Goal: Transaction & Acquisition: Purchase product/service

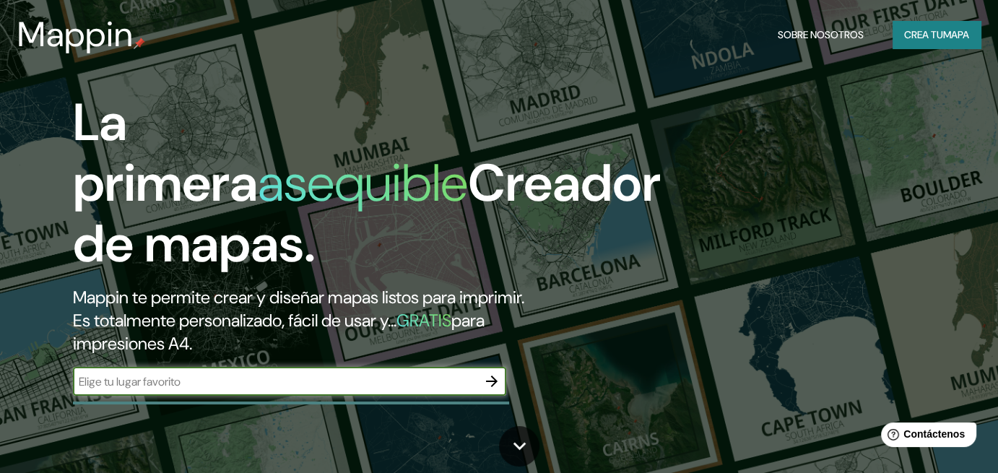
click at [264, 386] on input "text" at bounding box center [275, 381] width 405 height 17
click at [489, 386] on icon "button" at bounding box center [491, 381] width 17 height 17
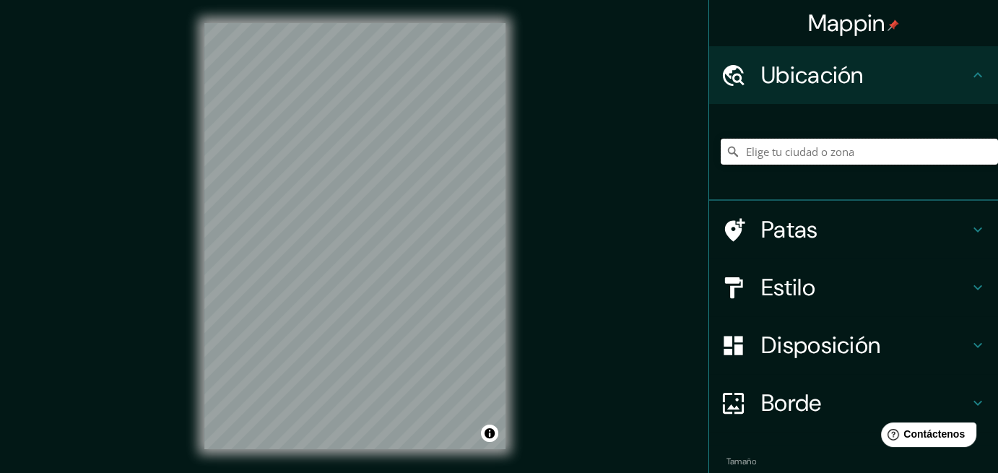
click at [800, 153] on input "Elige tu ciudad o zona" at bounding box center [859, 152] width 277 height 26
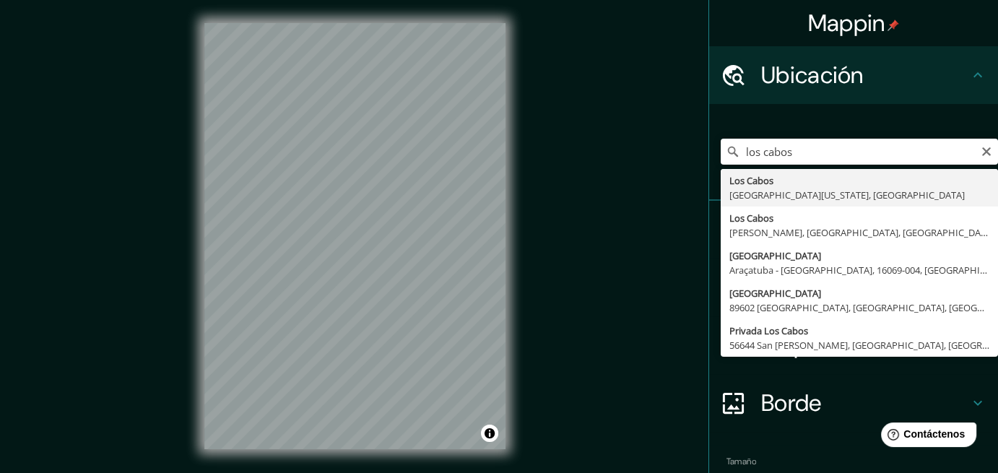
type input "[GEOGRAPHIC_DATA], [GEOGRAPHIC_DATA][US_STATE], [GEOGRAPHIC_DATA]"
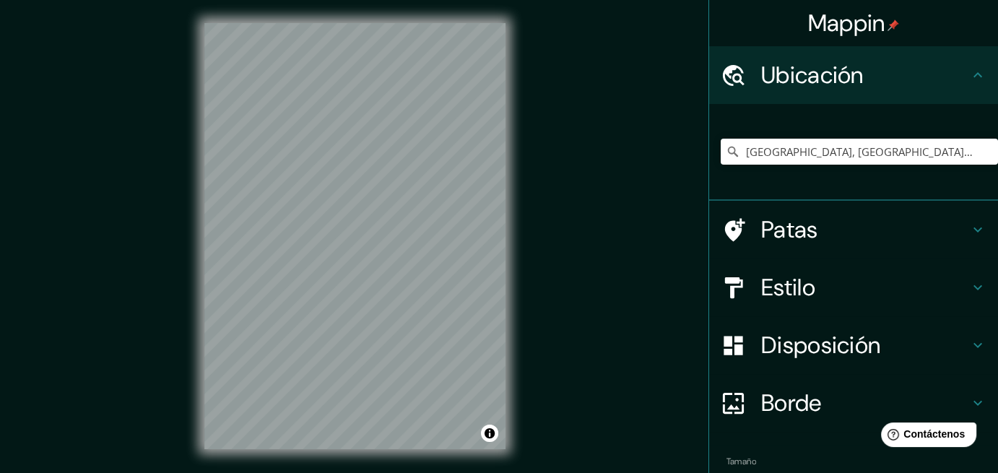
click at [775, 290] on font "Estilo" at bounding box center [788, 287] width 54 height 30
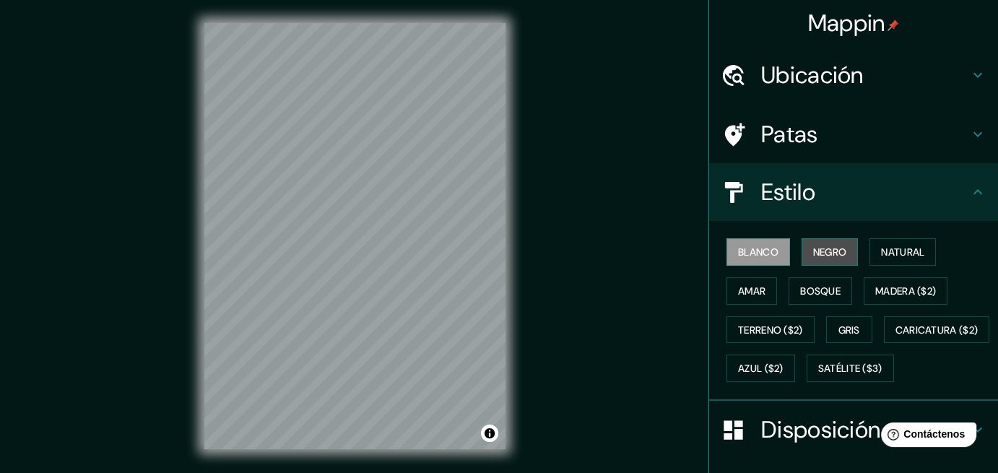
click at [813, 255] on font "Negro" at bounding box center [830, 252] width 34 height 13
click at [763, 256] on font "Blanco" at bounding box center [758, 252] width 40 height 13
click at [739, 282] on font "Amar" at bounding box center [751, 291] width 27 height 19
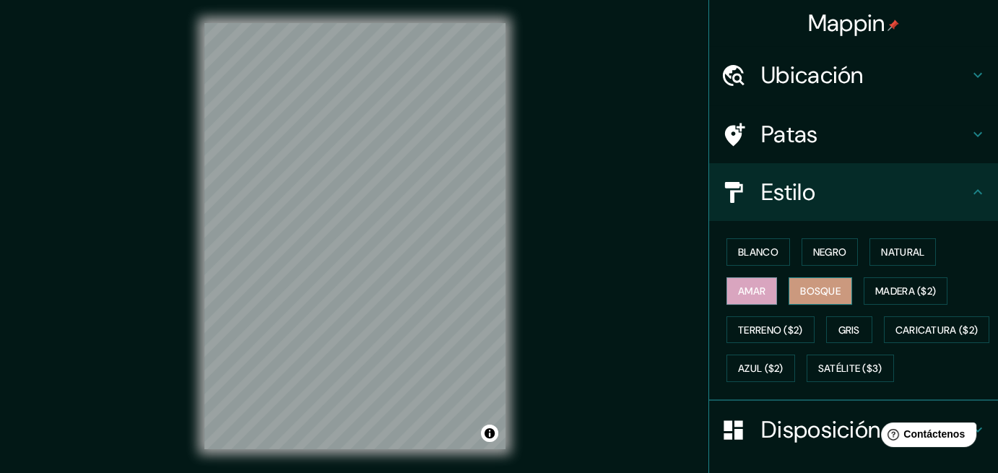
click at [808, 290] on font "Bosque" at bounding box center [820, 291] width 40 height 13
click at [923, 298] on font "Madera ($2)" at bounding box center [906, 291] width 61 height 19
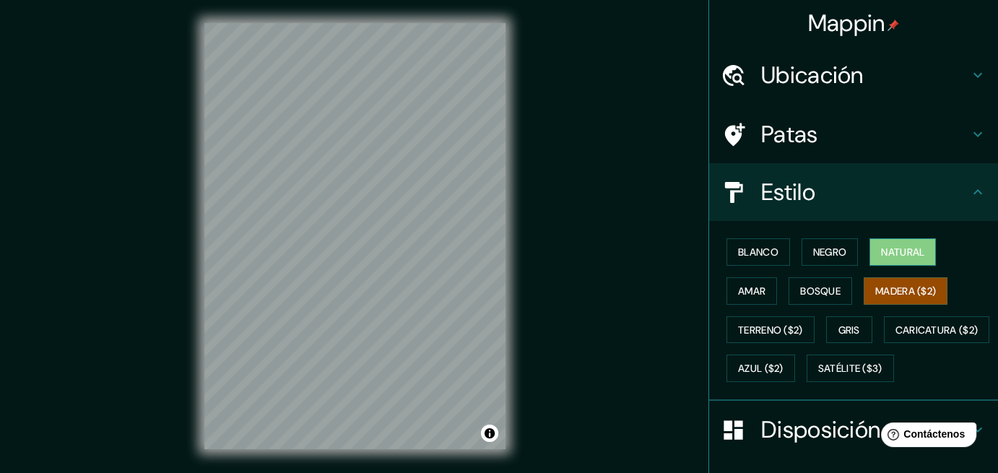
click at [912, 253] on font "Natural" at bounding box center [902, 252] width 43 height 13
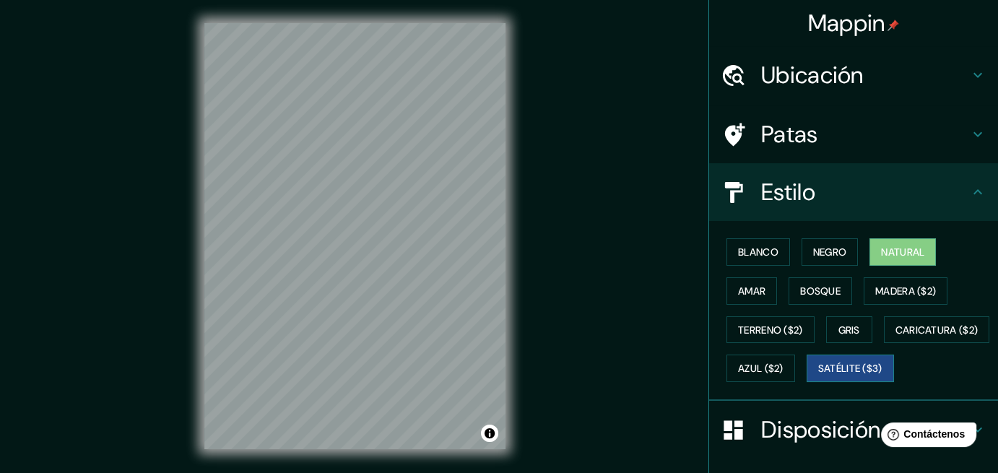
click at [807, 382] on button "Satélite ($3)" at bounding box center [850, 368] width 87 height 27
click at [822, 274] on div "Blanco Negro Natural Amar Bosque Madera ($2) Terreno ($2) Gris Caricatura ($2) …" at bounding box center [859, 310] width 277 height 155
click at [821, 285] on font "Bosque" at bounding box center [820, 291] width 40 height 13
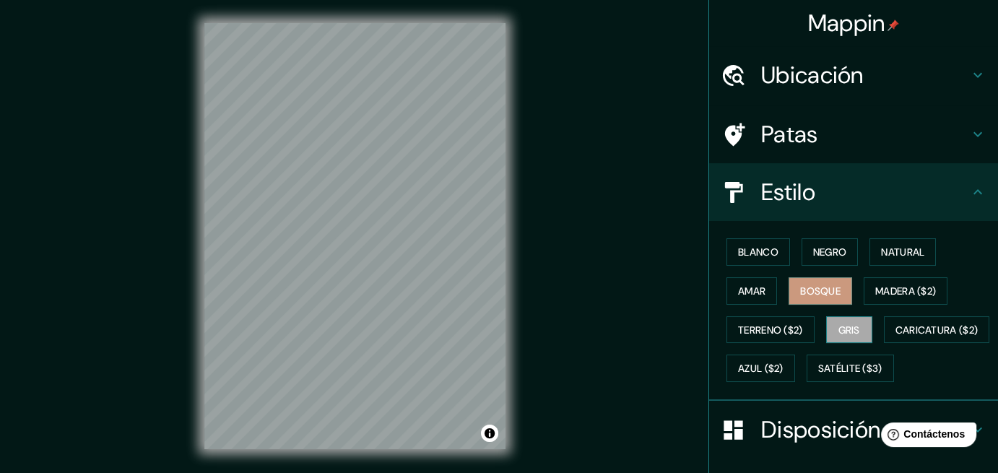
click at [849, 334] on font "Gris" at bounding box center [850, 330] width 22 height 13
click at [772, 300] on div "Blanco Negro Natural Amar Bosque Madera ($2) Terreno ($2) Gris Caricatura ($2) …" at bounding box center [859, 310] width 277 height 155
click at [758, 293] on button "Amar" at bounding box center [752, 290] width 51 height 27
click at [805, 293] on font "Bosque" at bounding box center [820, 291] width 40 height 13
click at [894, 262] on button "Natural" at bounding box center [903, 251] width 66 height 27
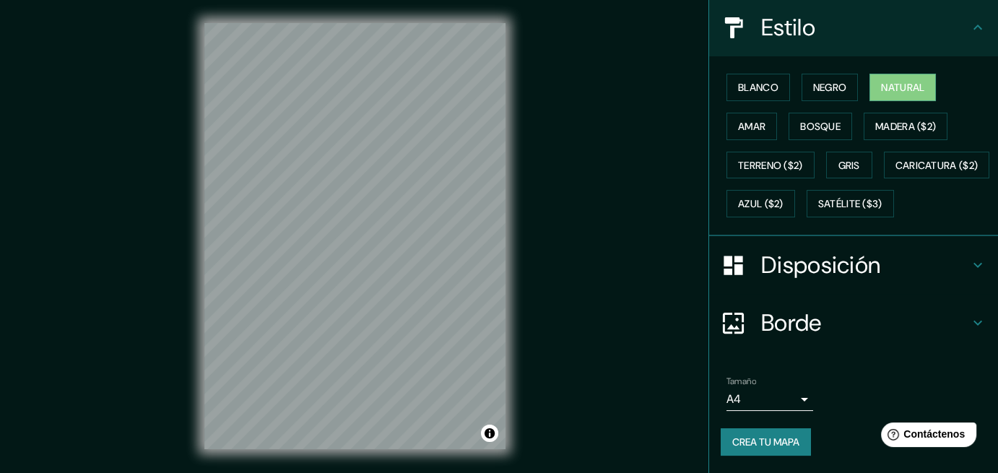
click at [786, 322] on font "Borde" at bounding box center [791, 323] width 61 height 30
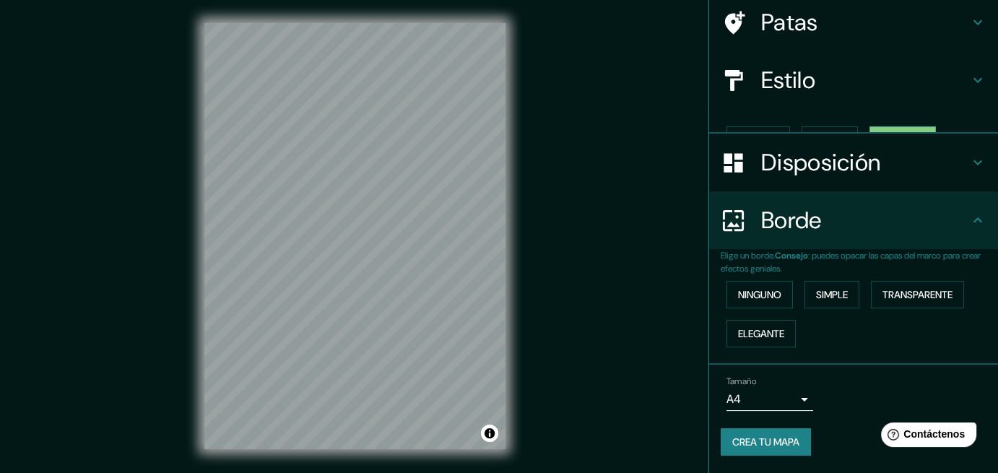
scroll to position [85, 0]
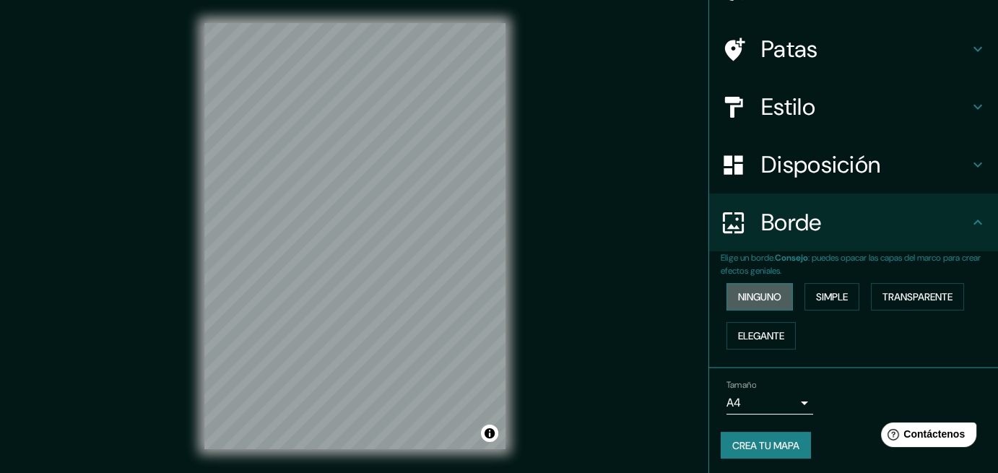
click at [755, 295] on font "Ninguno" at bounding box center [759, 296] width 43 height 13
click at [827, 304] on font "Simple" at bounding box center [832, 297] width 32 height 19
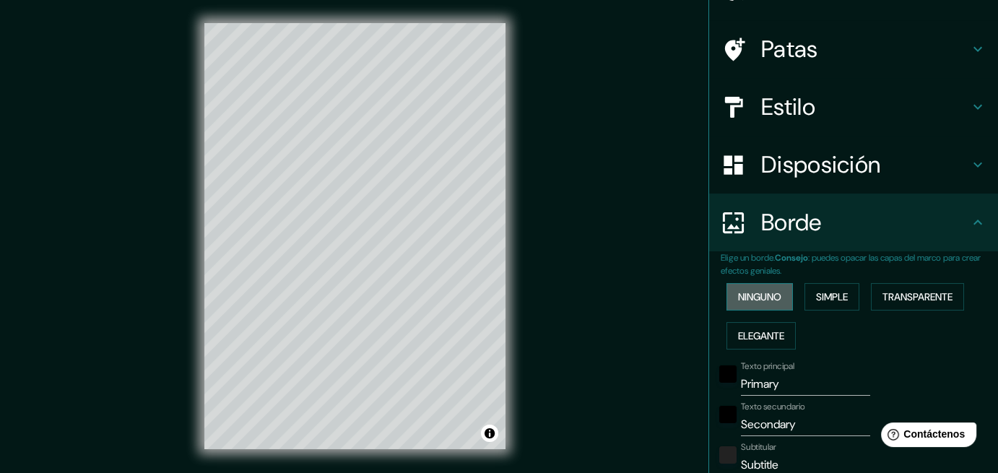
click at [766, 295] on font "Ninguno" at bounding box center [759, 296] width 43 height 13
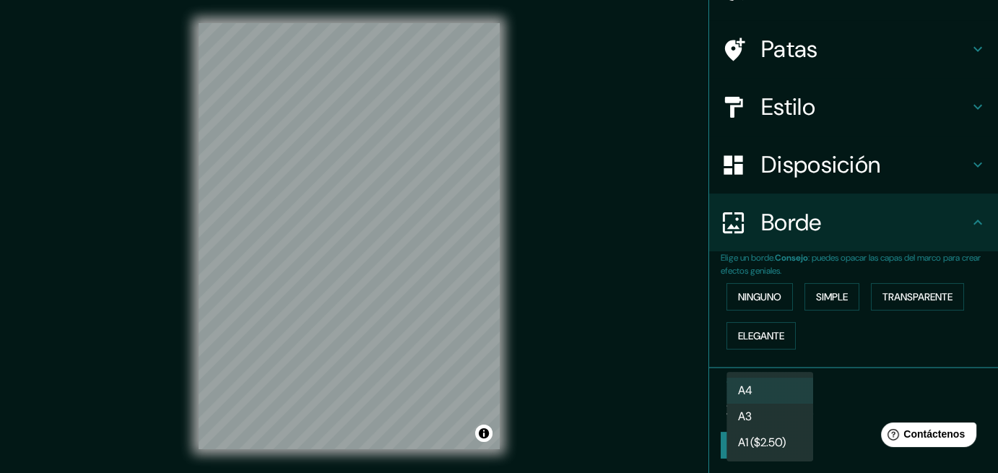
click at [751, 398] on body "Mappin Ubicación [GEOGRAPHIC_DATA], [GEOGRAPHIC_DATA][US_STATE], [GEOGRAPHIC_DA…" at bounding box center [499, 236] width 998 height 473
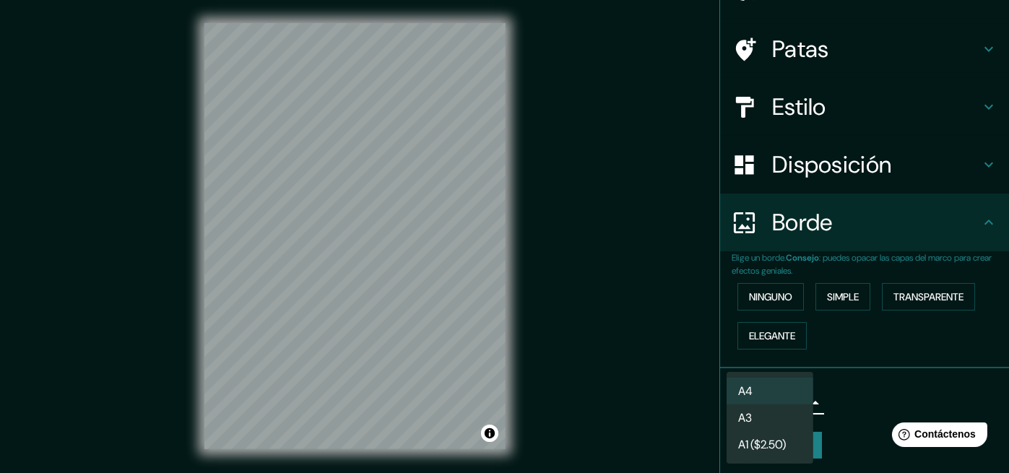
click at [740, 410] on font "A3" at bounding box center [745, 418] width 14 height 18
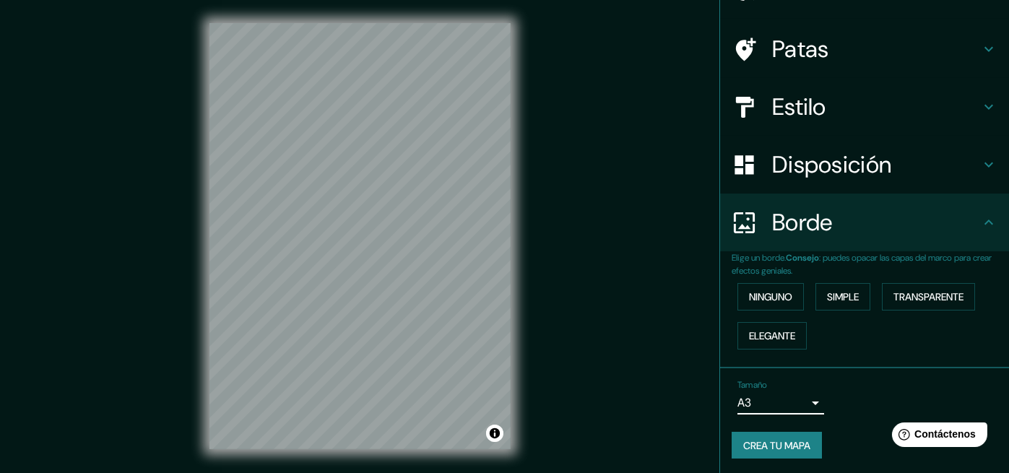
click at [738, 399] on body "Mappin Ubicación [GEOGRAPHIC_DATA], [GEOGRAPHIC_DATA][US_STATE], [GEOGRAPHIC_DA…" at bounding box center [504, 236] width 1009 height 473
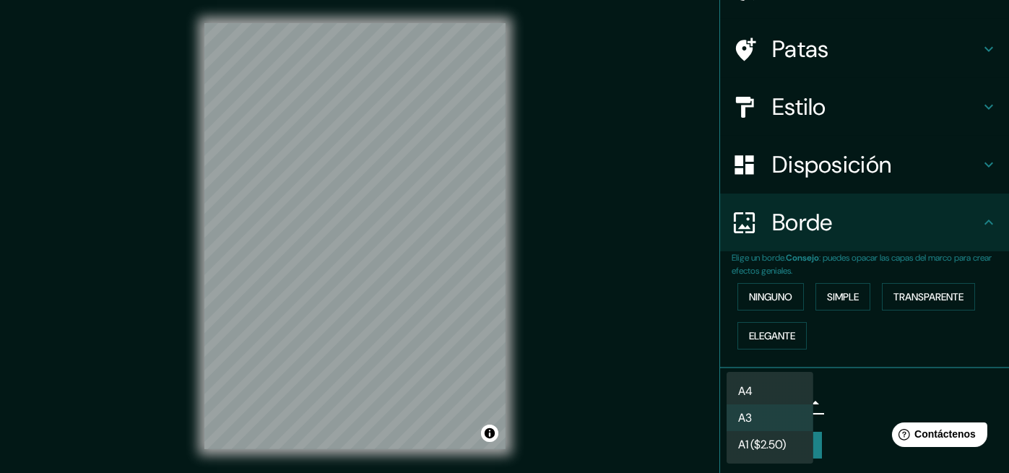
click at [743, 387] on font "A4" at bounding box center [745, 391] width 14 height 15
type input "single"
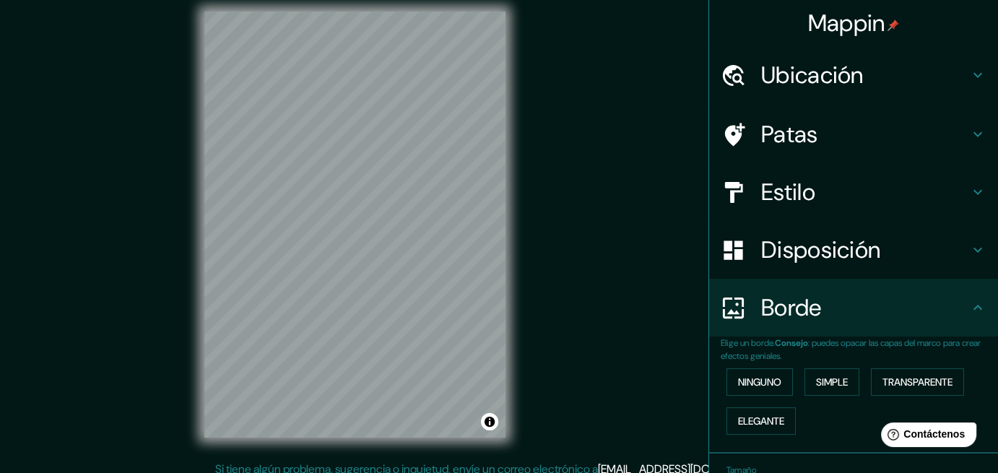
scroll to position [0, 0]
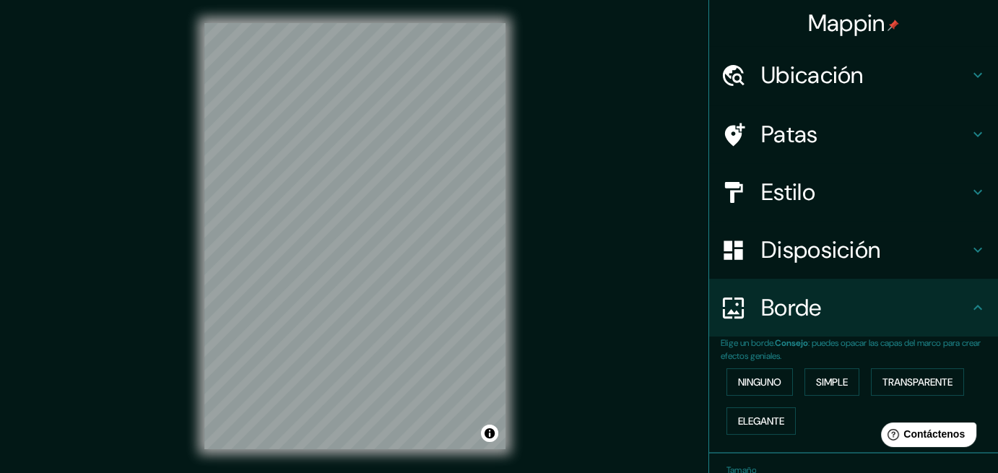
click at [795, 133] on font "Patas" at bounding box center [789, 134] width 57 height 30
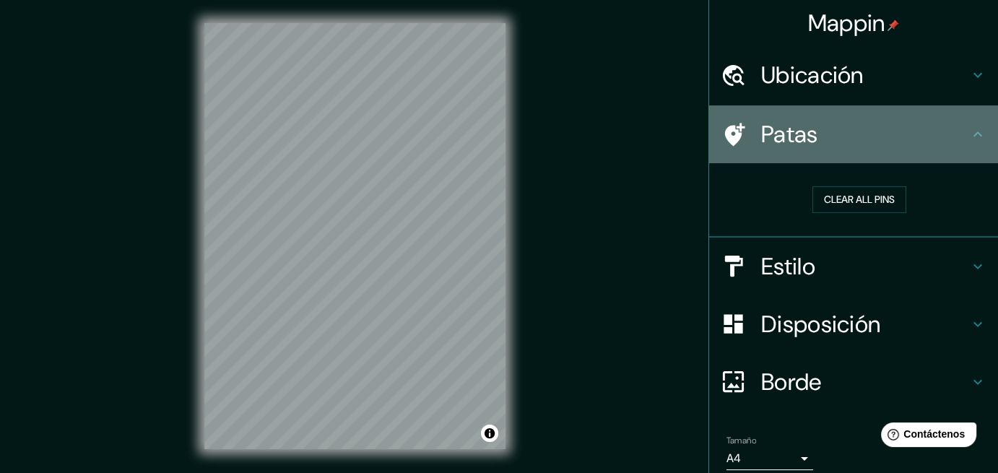
click at [832, 140] on h4 "Patas" at bounding box center [865, 134] width 208 height 29
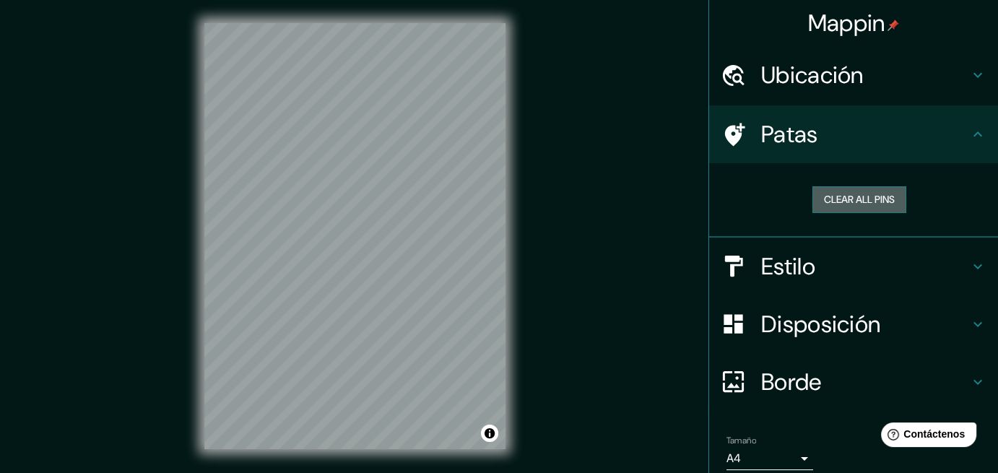
click at [828, 188] on button "Clear all pins" at bounding box center [860, 199] width 94 height 27
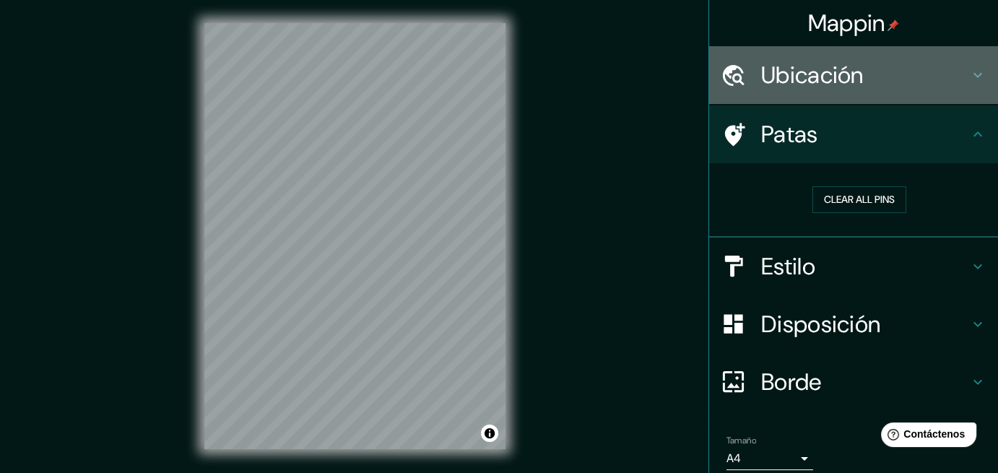
click at [785, 77] on font "Ubicación" at bounding box center [812, 75] width 103 height 30
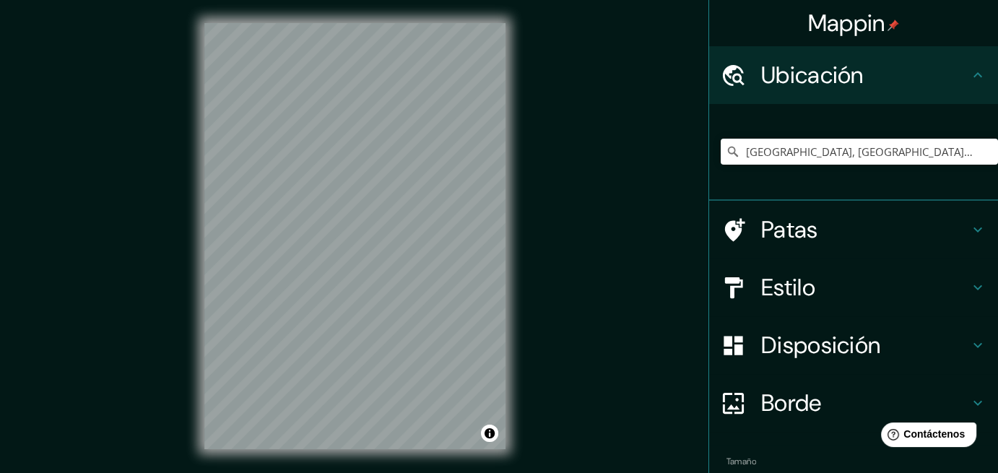
click at [789, 238] on font "Patas" at bounding box center [789, 230] width 57 height 30
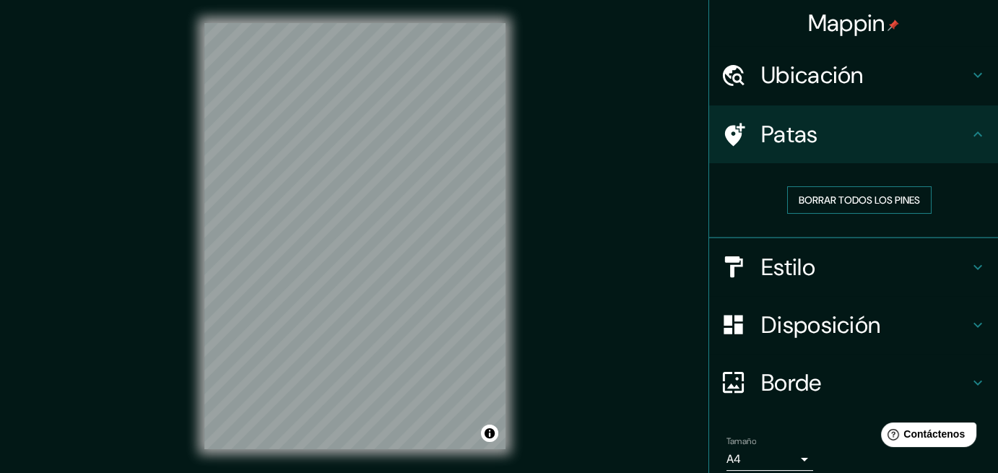
click at [853, 195] on font "Borrar todos los pines" at bounding box center [859, 200] width 121 height 13
click at [801, 204] on font "Borrar todos los pines" at bounding box center [859, 200] width 121 height 13
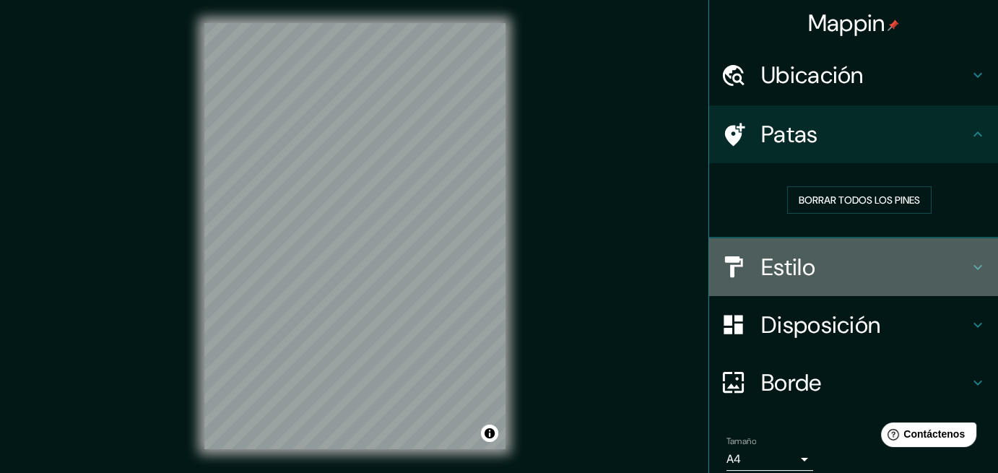
click at [801, 275] on font "Estilo" at bounding box center [788, 267] width 54 height 30
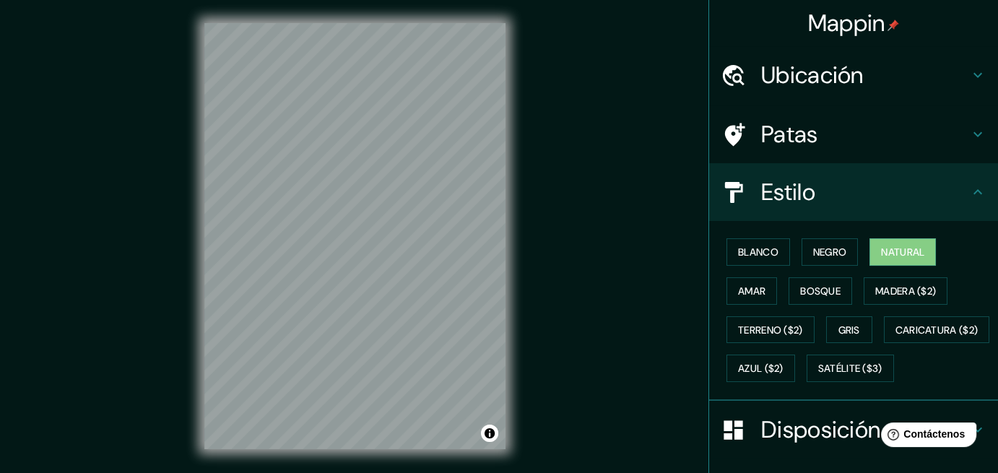
click at [803, 201] on font "Estilo" at bounding box center [788, 192] width 54 height 30
click at [798, 83] on font "Ubicación" at bounding box center [812, 75] width 103 height 30
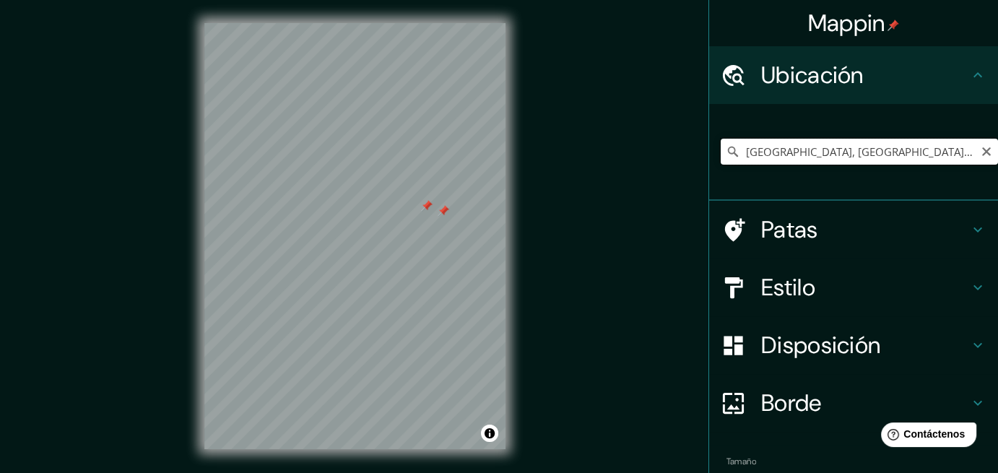
click at [798, 150] on input "[GEOGRAPHIC_DATA], [GEOGRAPHIC_DATA][US_STATE], [GEOGRAPHIC_DATA]" at bounding box center [859, 152] width 277 height 26
click at [925, 152] on input "[GEOGRAPHIC_DATA], [GEOGRAPHIC_DATA][US_STATE], [GEOGRAPHIC_DATA]" at bounding box center [859, 152] width 277 height 26
click at [981, 151] on icon "Claro" at bounding box center [987, 152] width 12 height 12
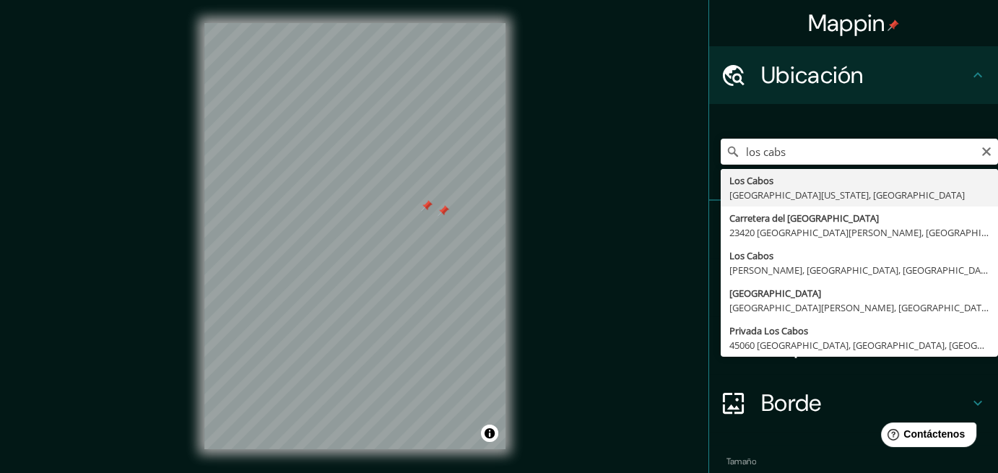
type input "[GEOGRAPHIC_DATA], [GEOGRAPHIC_DATA][US_STATE], [GEOGRAPHIC_DATA]"
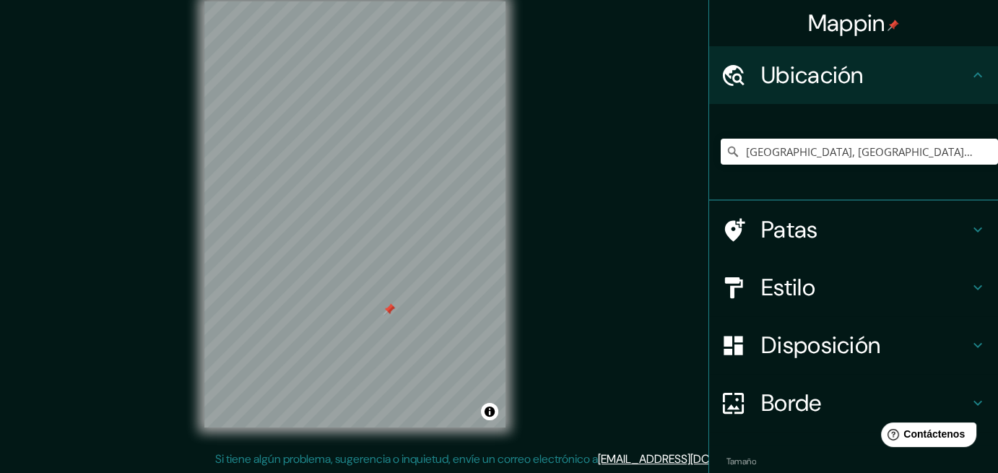
click at [797, 274] on font "Estilo" at bounding box center [788, 287] width 54 height 30
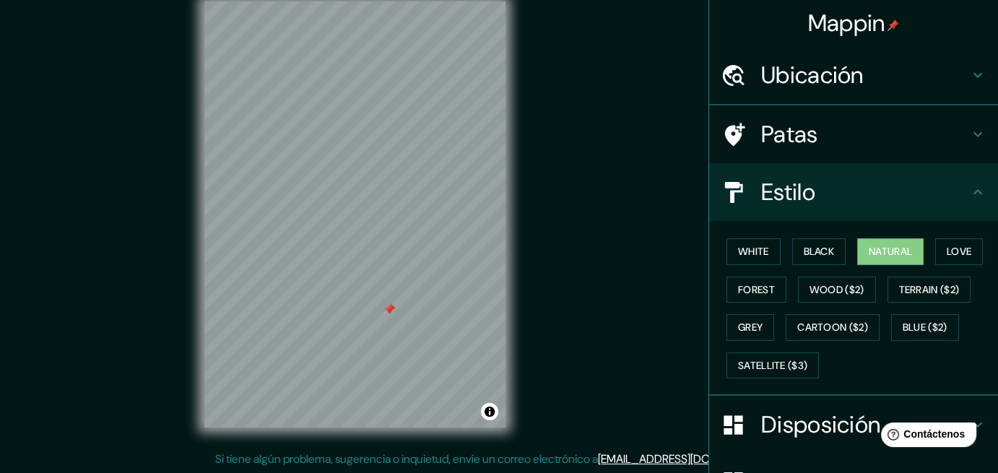
click at [806, 238] on div "White Black Natural Love Forest Wood ($2) Terrain ($2) Grey Cartoon ($2) Blue (…" at bounding box center [859, 309] width 277 height 152
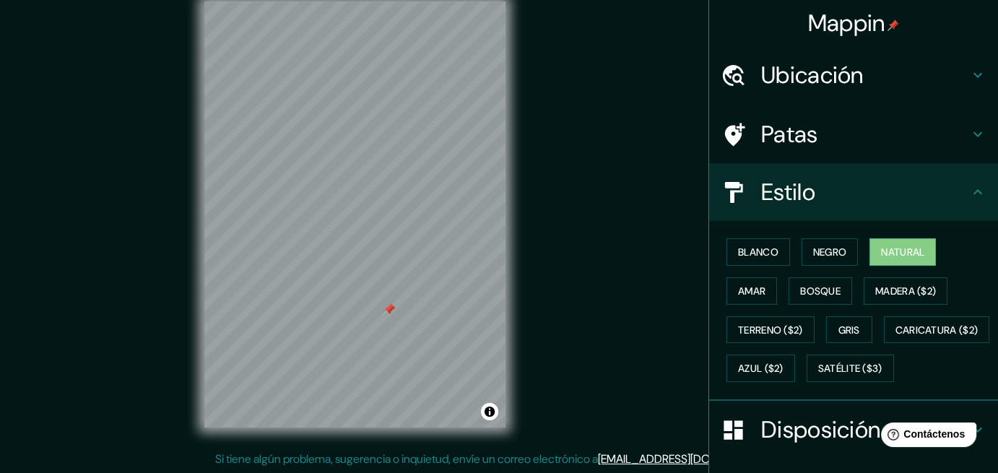
click at [798, 139] on font "Patas" at bounding box center [789, 134] width 57 height 30
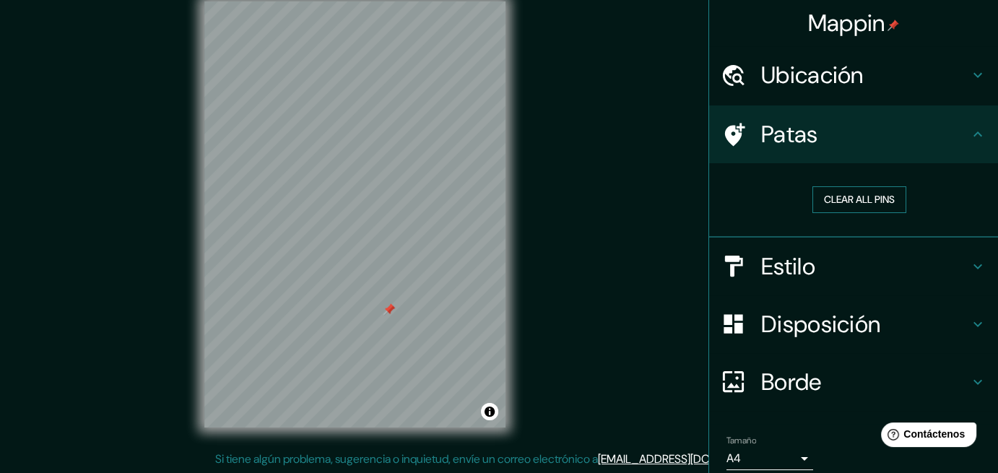
click at [860, 198] on button "Clear all pins" at bounding box center [860, 199] width 94 height 27
click at [790, 147] on font "Patas" at bounding box center [789, 134] width 57 height 30
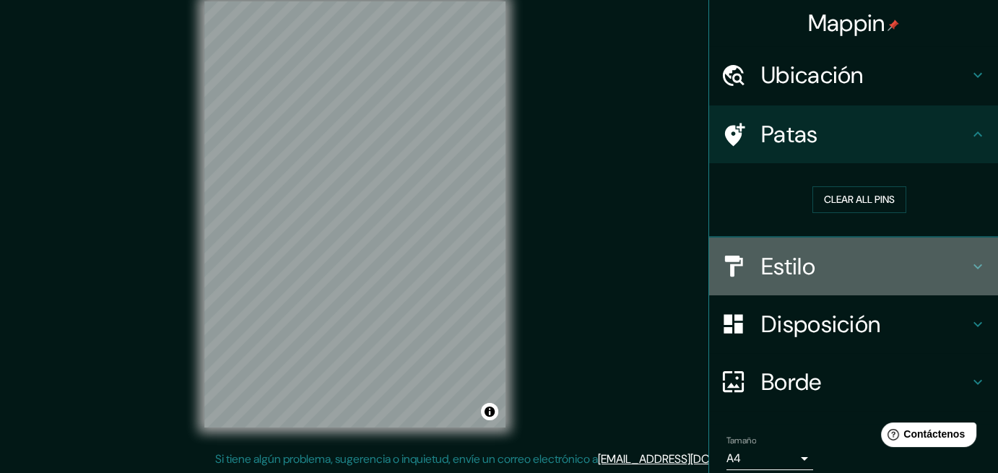
click at [787, 243] on div "Estilo" at bounding box center [853, 267] width 289 height 58
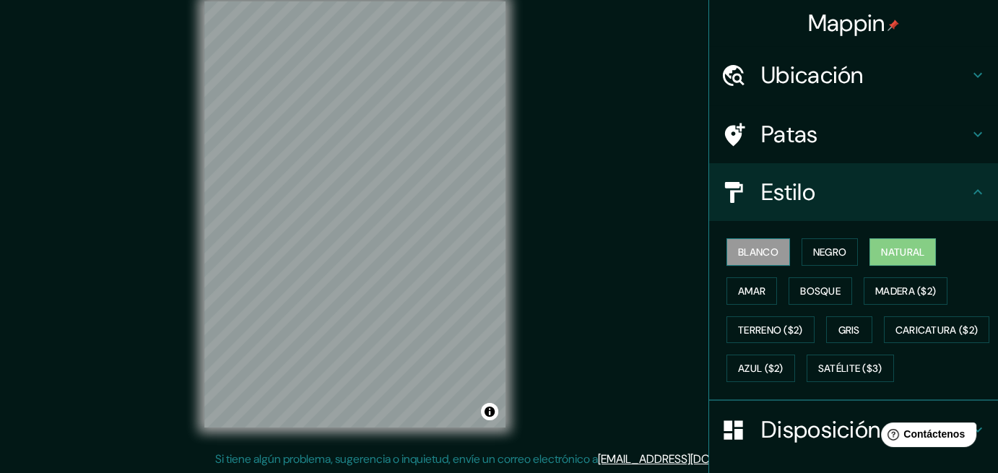
click at [755, 251] on font "Blanco" at bounding box center [758, 252] width 40 height 13
click at [824, 252] on font "Negro" at bounding box center [830, 252] width 34 height 13
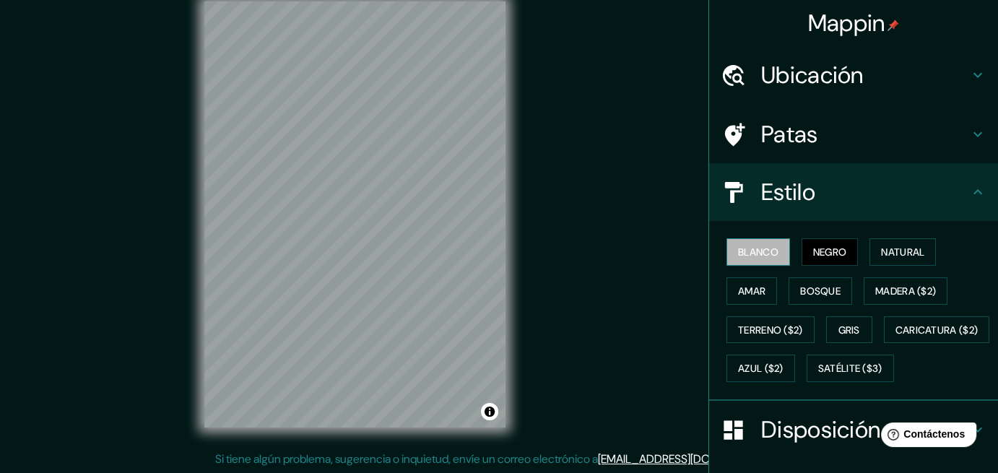
click at [771, 256] on button "Blanco" at bounding box center [759, 251] width 64 height 27
click at [747, 290] on font "Amar" at bounding box center [751, 291] width 27 height 13
click at [802, 251] on button "Negro" at bounding box center [830, 251] width 57 height 27
click at [765, 246] on font "Blanco" at bounding box center [758, 252] width 40 height 13
click at [816, 295] on font "Bosque" at bounding box center [820, 291] width 40 height 13
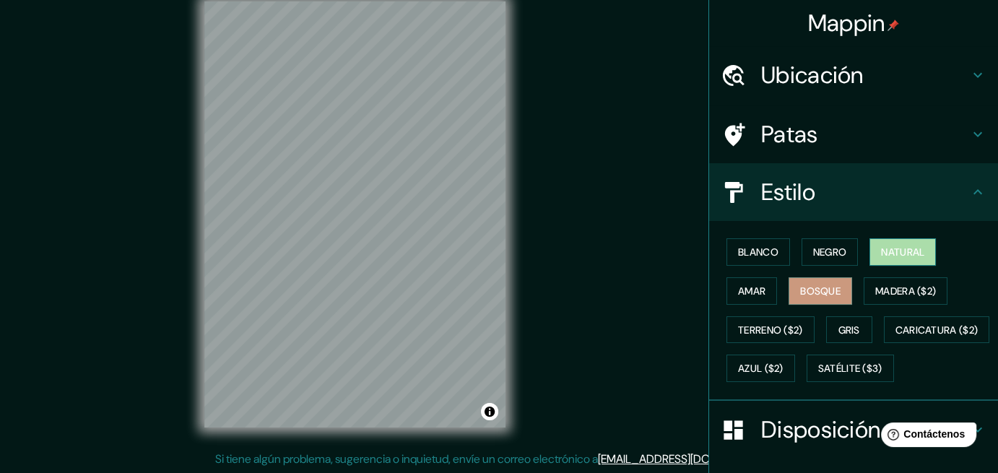
click at [881, 253] on font "Natural" at bounding box center [902, 252] width 43 height 13
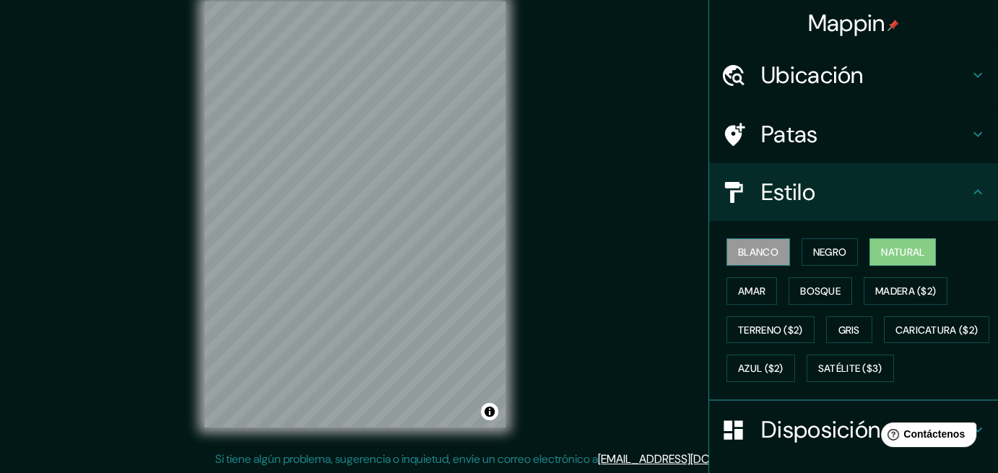
click at [780, 252] on button "Blanco" at bounding box center [759, 251] width 64 height 27
click at [801, 289] on font "Bosque" at bounding box center [820, 291] width 40 height 13
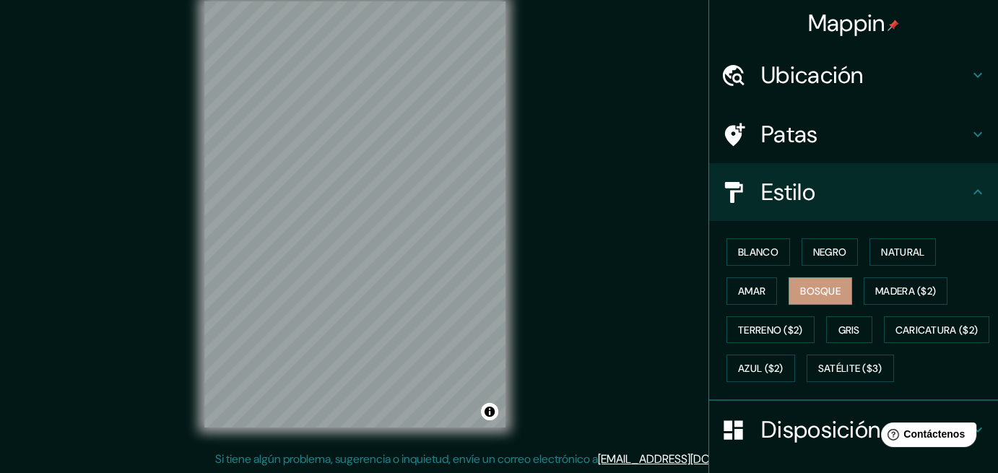
click at [899, 303] on div "Blanco Negro Natural Amar Bosque Madera ($2) Terreno ($2) Gris Caricatura ($2) …" at bounding box center [859, 310] width 277 height 155
click at [893, 290] on font "Madera ($2)" at bounding box center [906, 291] width 61 height 13
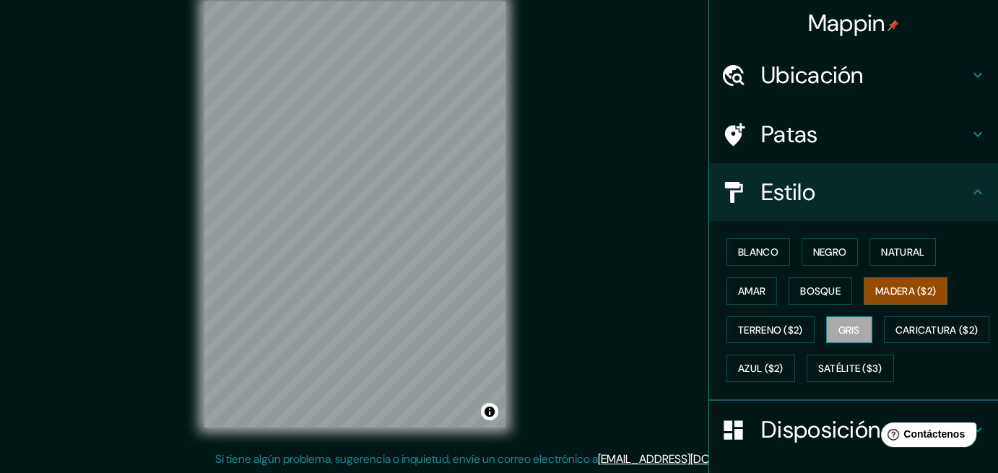
click at [842, 327] on font "Gris" at bounding box center [850, 330] width 22 height 13
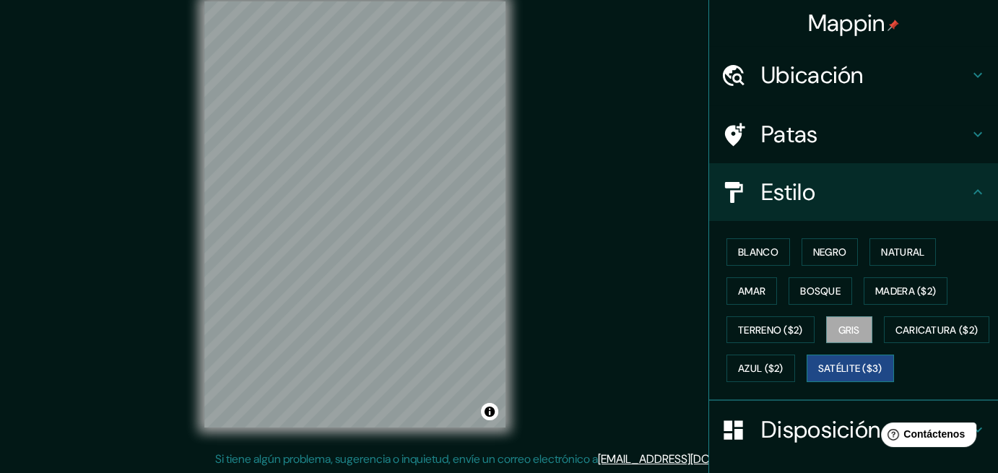
click at [819, 376] on font "Satélite ($3)" at bounding box center [851, 369] width 64 height 13
click at [896, 337] on font "Caricatura ($2)" at bounding box center [937, 330] width 83 height 13
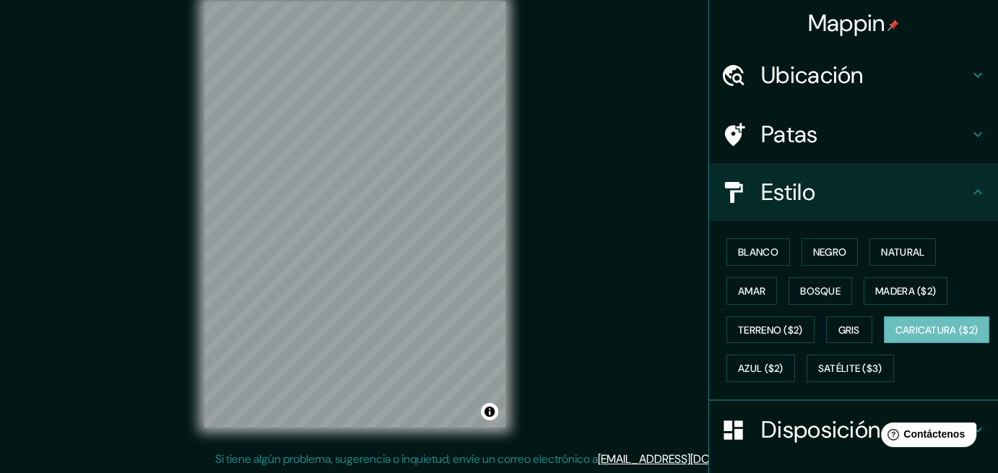
click at [761, 303] on div "Blanco Negro Natural Amar Bosque Madera ($2) Terreno ($2) Gris Caricatura ($2) …" at bounding box center [859, 310] width 277 height 155
click at [759, 300] on button "Amar" at bounding box center [752, 290] width 51 height 27
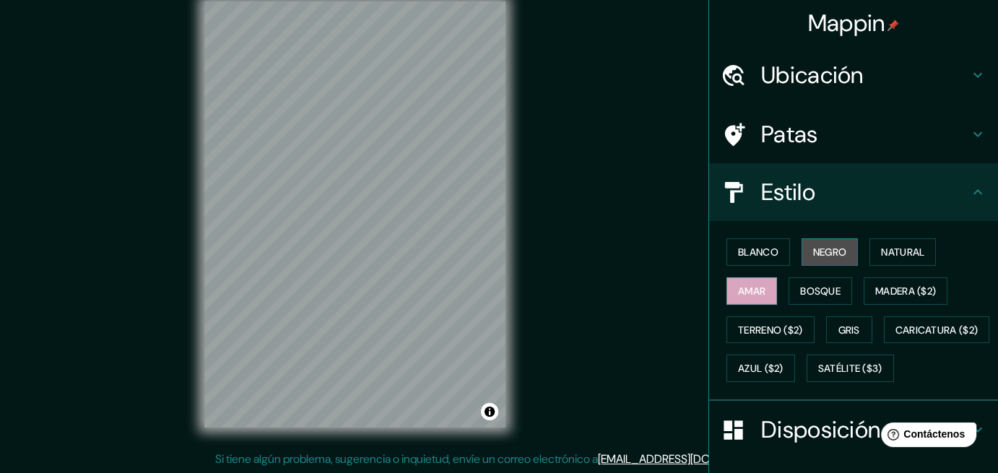
click at [802, 260] on button "Negro" at bounding box center [830, 251] width 57 height 27
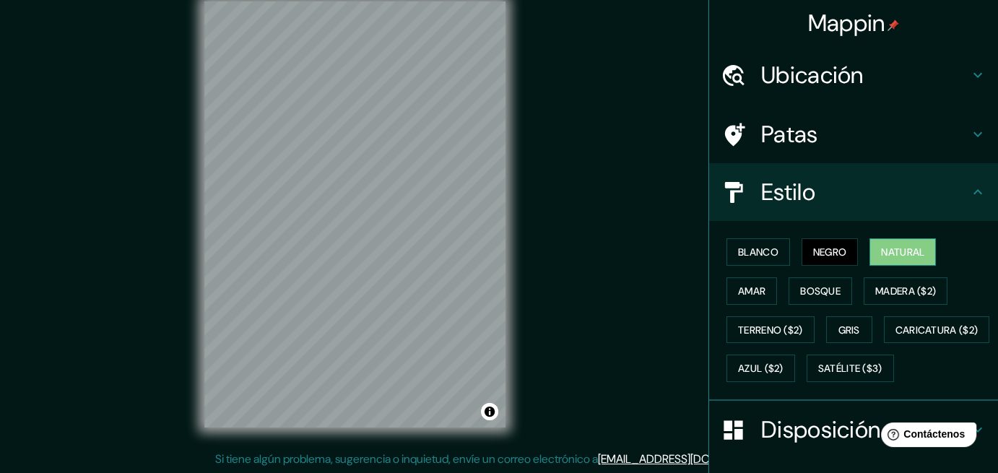
click at [881, 253] on font "Natural" at bounding box center [902, 252] width 43 height 13
click at [738, 260] on font "Blanco" at bounding box center [758, 252] width 40 height 19
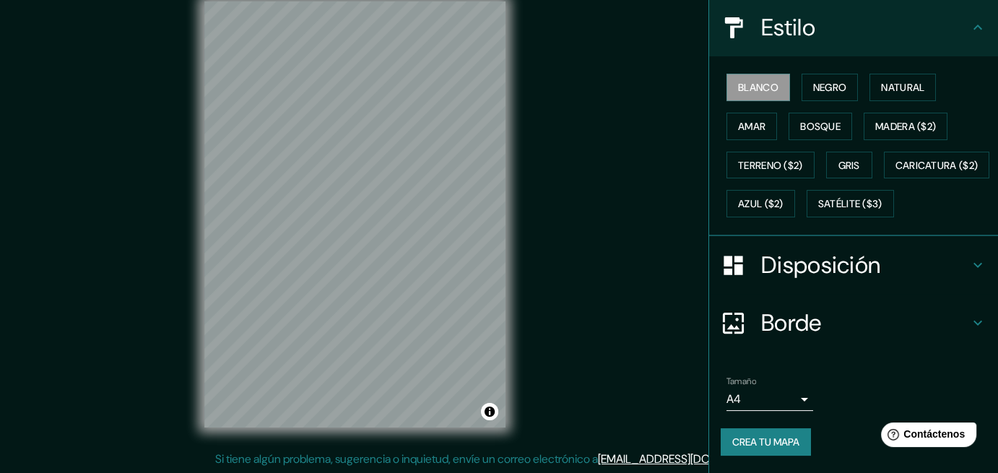
click at [803, 274] on font "Disposición" at bounding box center [820, 265] width 119 height 30
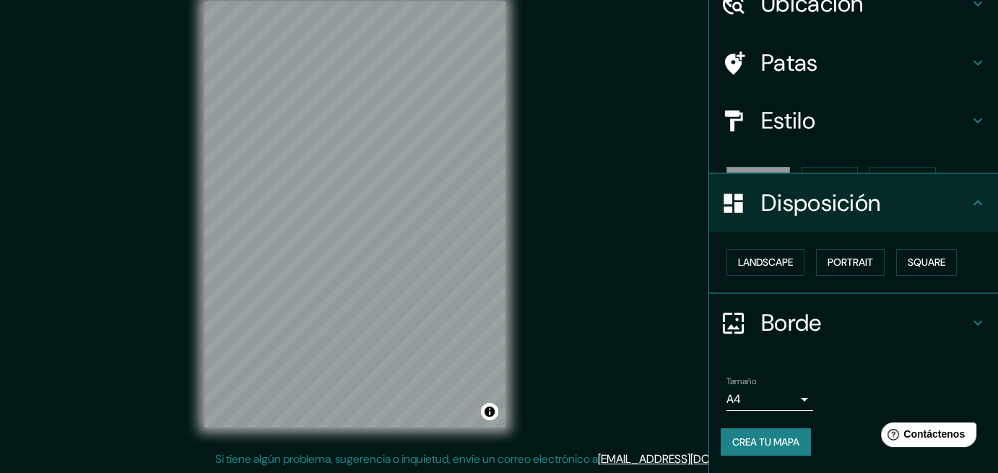
scroll to position [46, 0]
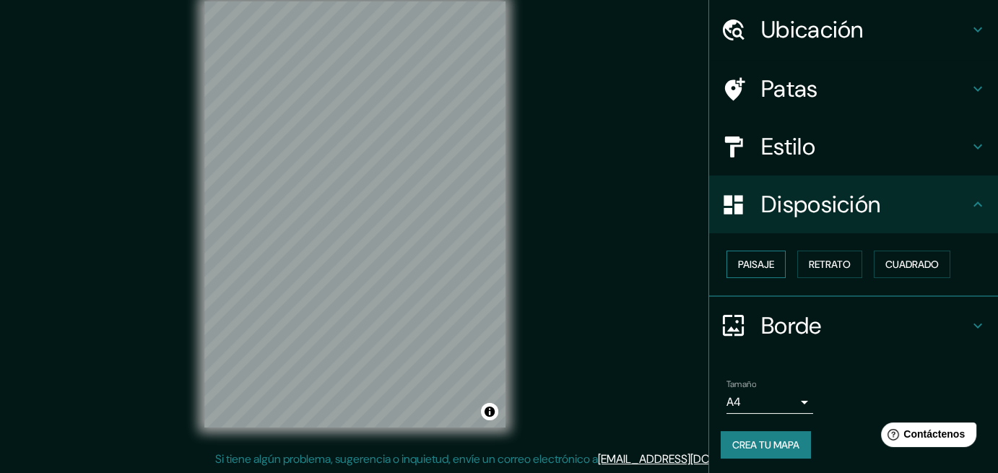
click at [743, 258] on font "Paisaje" at bounding box center [756, 264] width 36 height 13
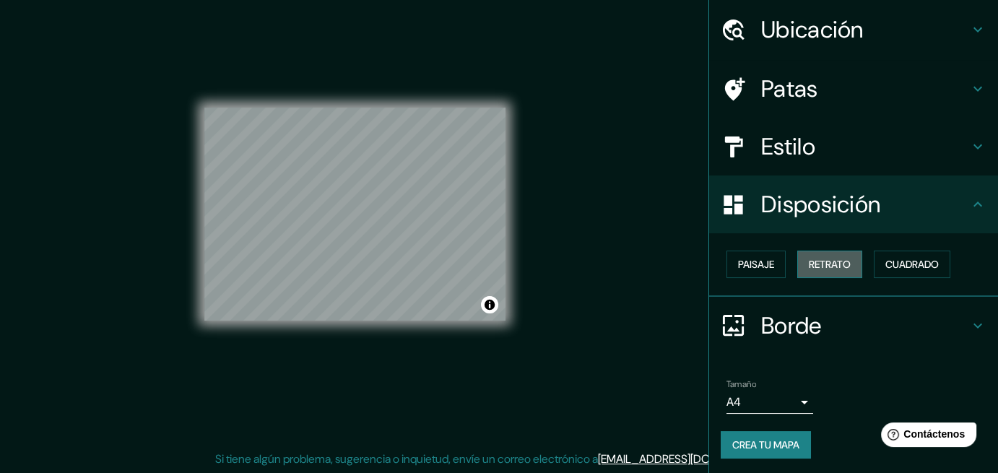
click at [816, 262] on font "Retrato" at bounding box center [830, 264] width 42 height 13
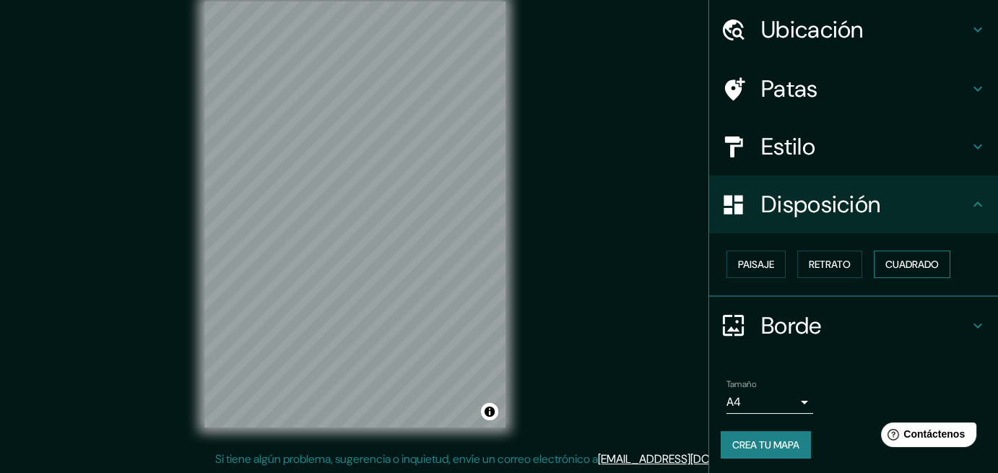
click at [890, 267] on font "Cuadrado" at bounding box center [912, 264] width 53 height 13
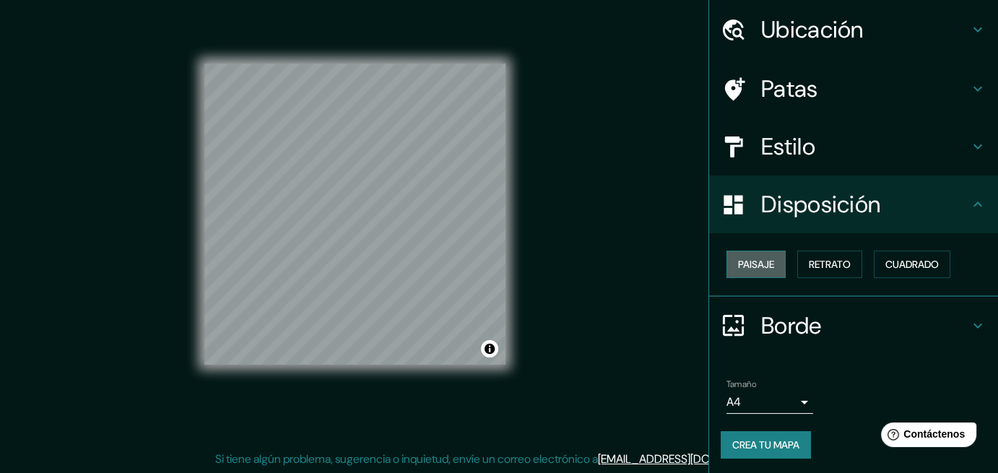
click at [762, 275] on button "Paisaje" at bounding box center [756, 264] width 59 height 27
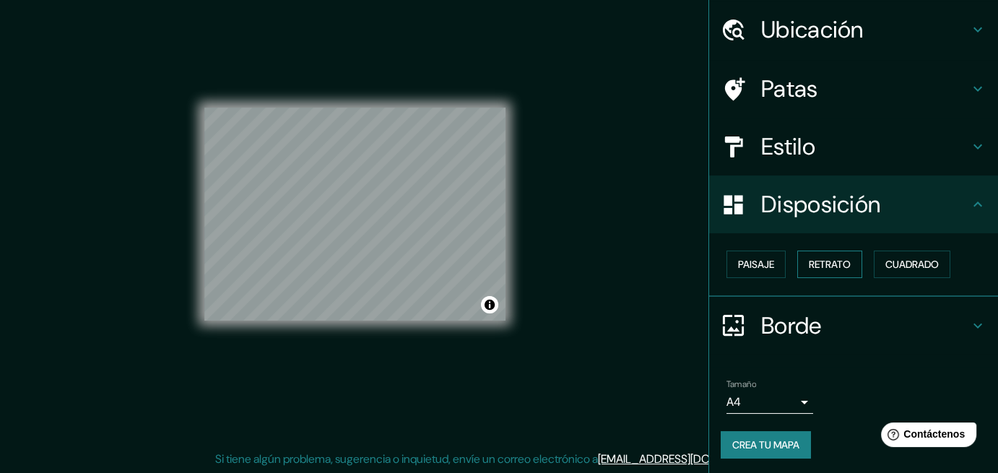
click at [839, 268] on font "Retrato" at bounding box center [830, 264] width 42 height 13
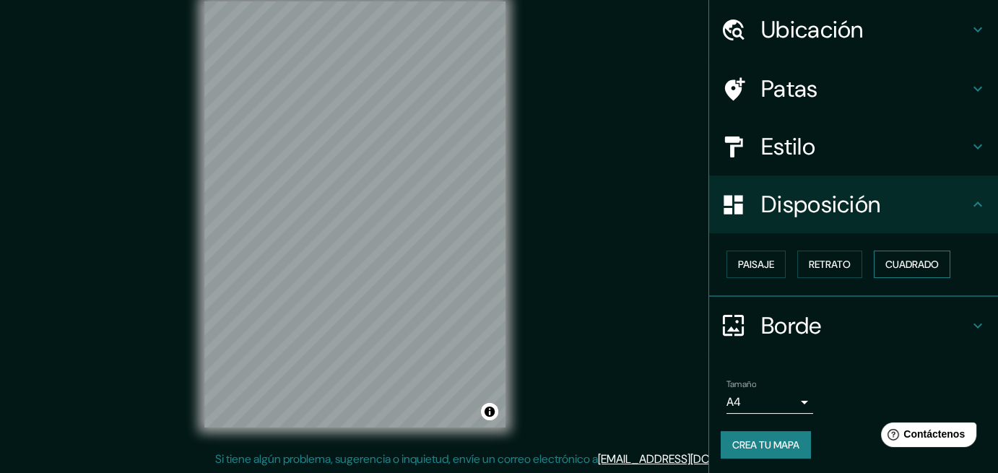
click at [907, 272] on button "Cuadrado" at bounding box center [912, 264] width 77 height 27
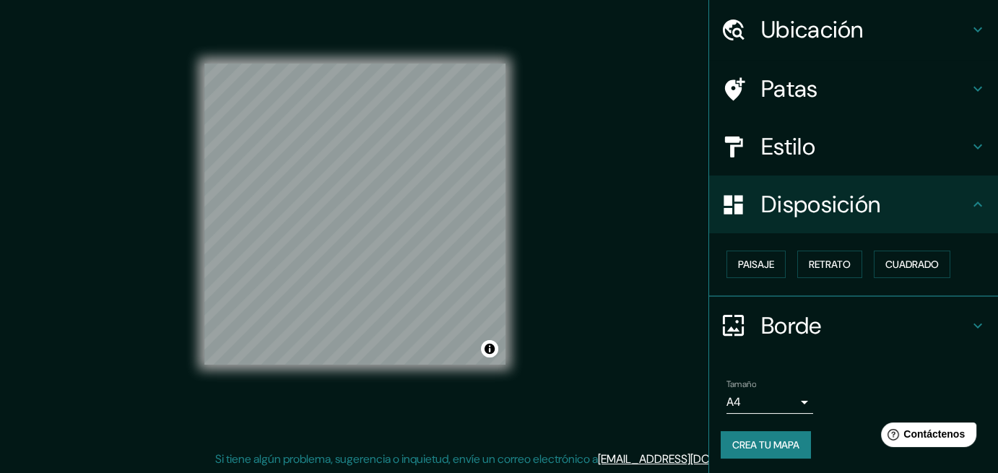
click at [859, 267] on div "Paisaje Retrato Cuadrado" at bounding box center [859, 264] width 277 height 39
click at [844, 266] on button "Retrato" at bounding box center [830, 264] width 65 height 27
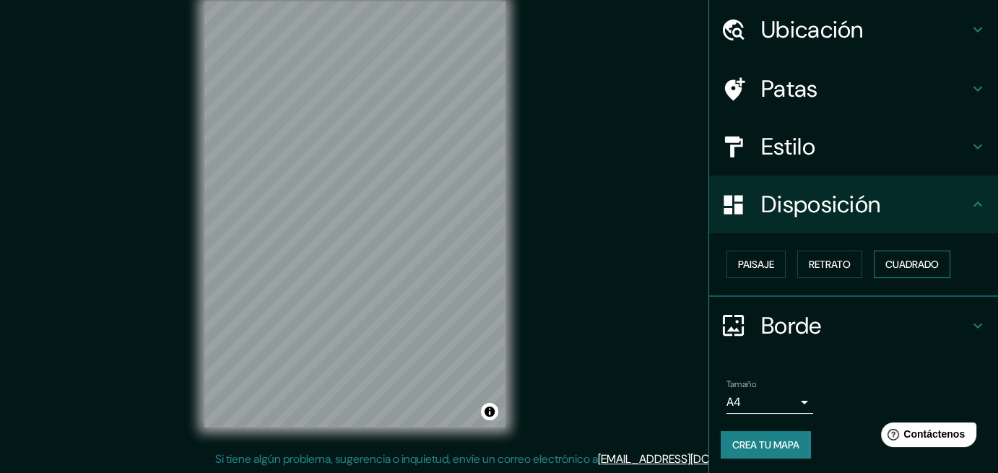
click at [888, 265] on font "Cuadrado" at bounding box center [912, 264] width 53 height 13
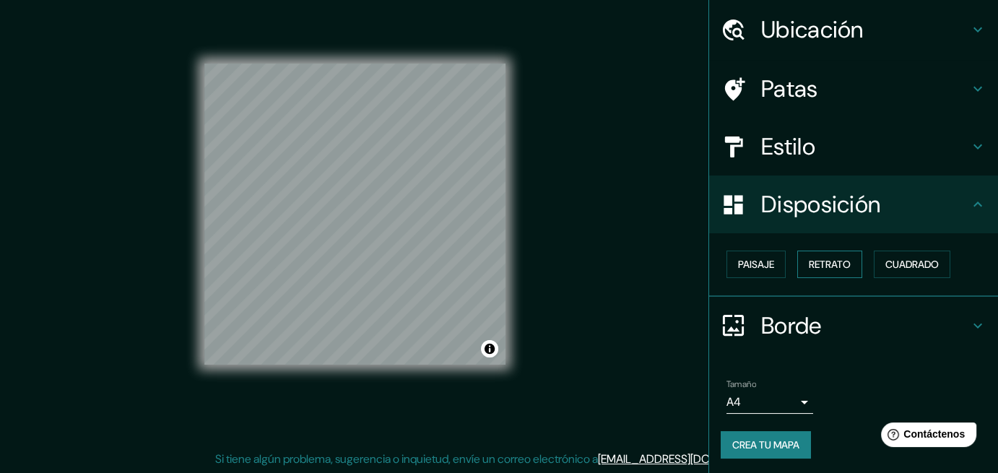
click at [838, 264] on font "Retrato" at bounding box center [830, 264] width 42 height 13
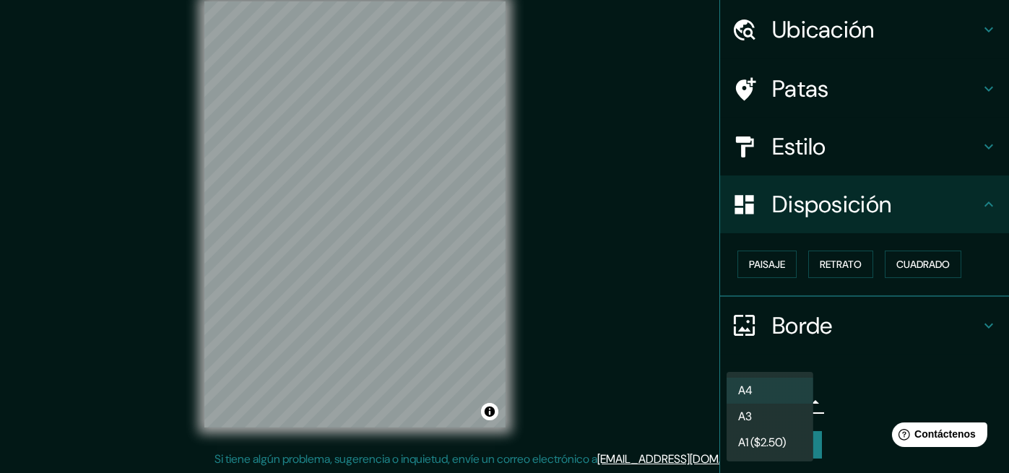
click at [749, 401] on body "Mappin Ubicación [GEOGRAPHIC_DATA], [GEOGRAPHIC_DATA][US_STATE], [GEOGRAPHIC_DA…" at bounding box center [504, 214] width 1009 height 473
click at [762, 416] on li "A3" at bounding box center [770, 418] width 87 height 27
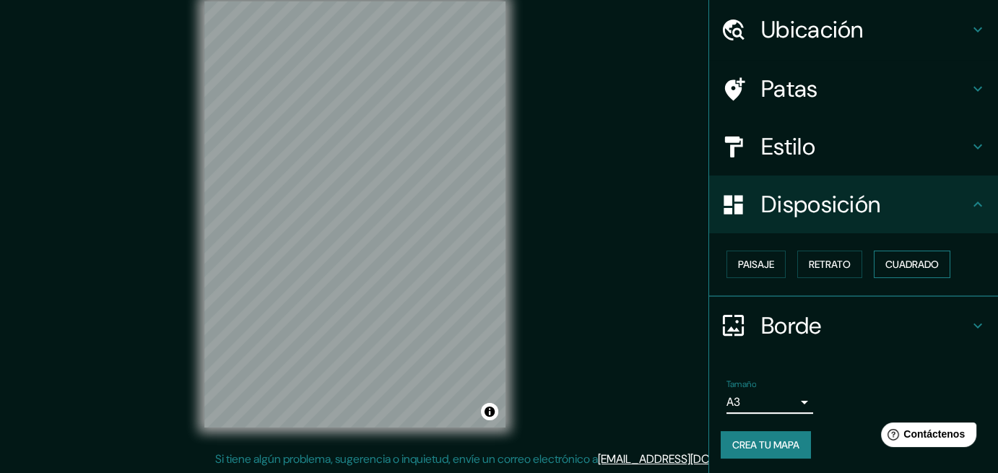
click at [874, 254] on button "Cuadrado" at bounding box center [912, 264] width 77 height 27
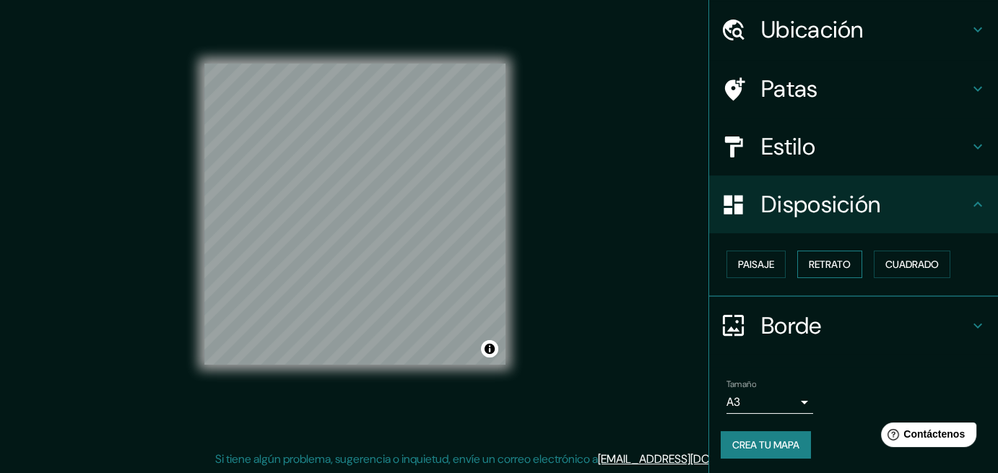
click at [834, 261] on font "Retrato" at bounding box center [830, 264] width 42 height 13
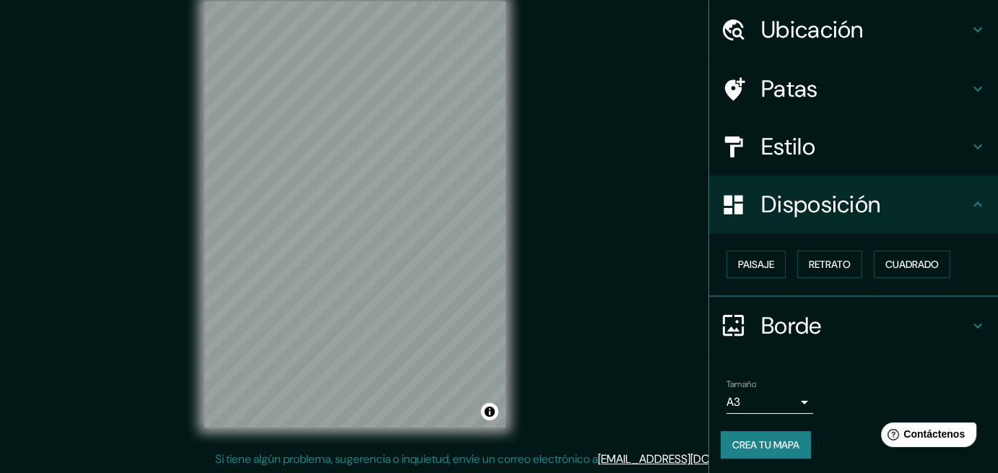
click at [782, 405] on body "Mappin Ubicación [GEOGRAPHIC_DATA], [GEOGRAPHIC_DATA][US_STATE], [GEOGRAPHIC_DA…" at bounding box center [499, 214] width 998 height 473
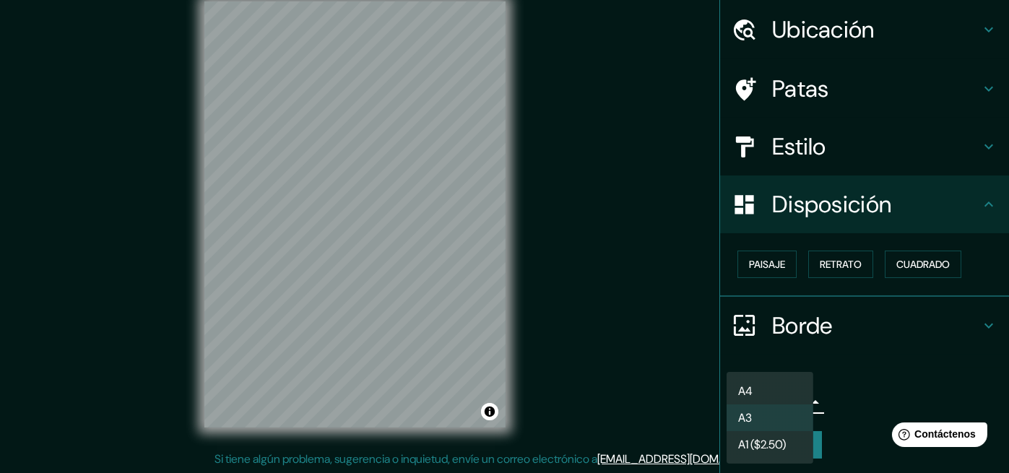
click at [764, 394] on li "A4" at bounding box center [770, 391] width 87 height 27
type input "single"
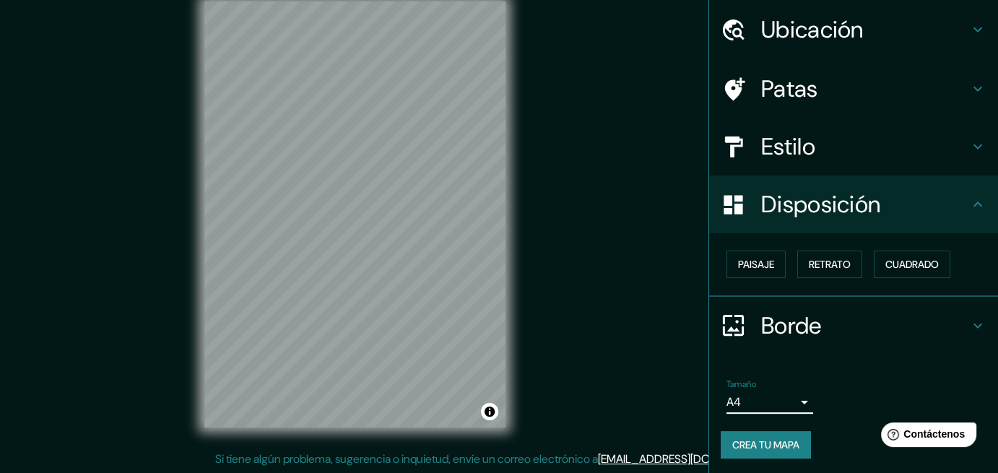
click at [741, 436] on font "Crea tu mapa" at bounding box center [766, 445] width 67 height 19
click at [757, 436] on div "Crea tu mapa" at bounding box center [854, 444] width 266 height 27
click at [745, 439] on font "Crea tu mapa" at bounding box center [766, 445] width 67 height 13
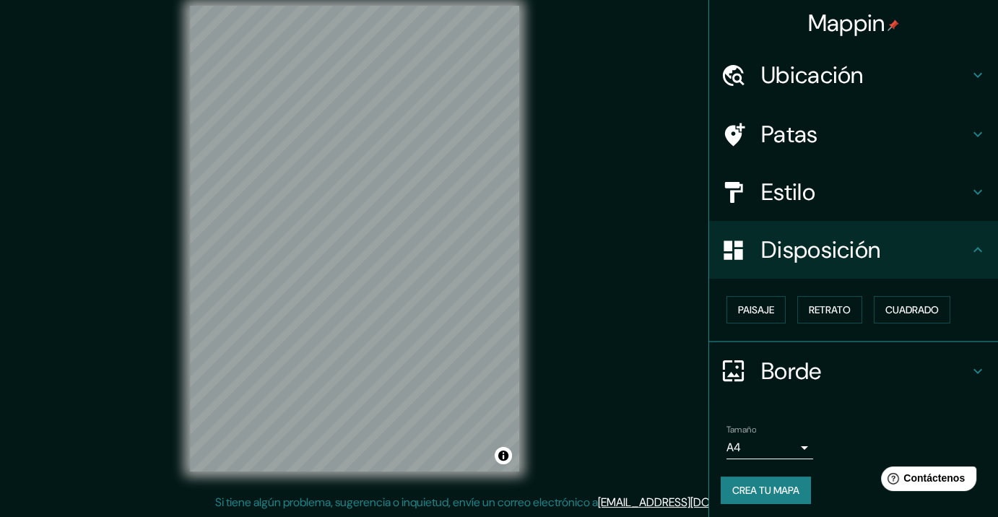
scroll to position [0, 0]
click at [742, 472] on font "Crea tu mapa" at bounding box center [766, 490] width 67 height 13
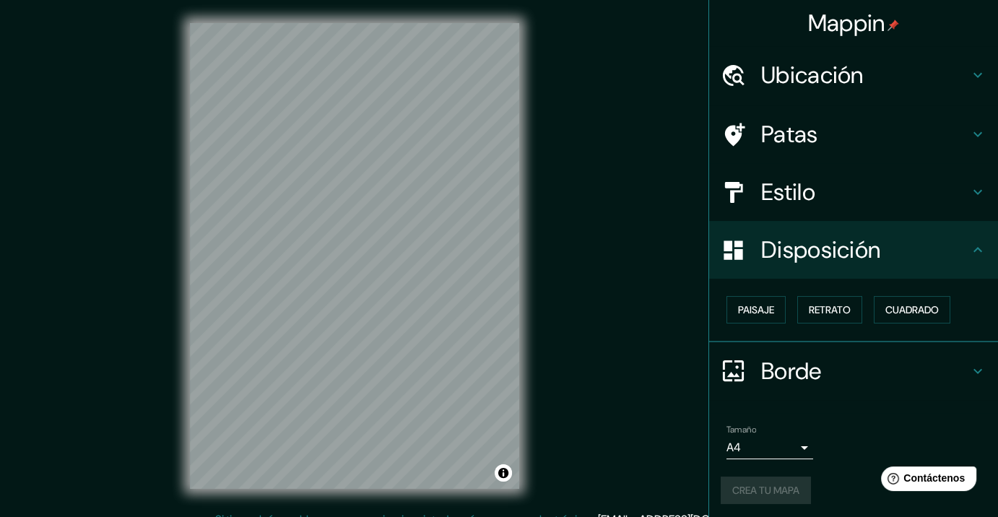
click at [849, 39] on div "Mappin" at bounding box center [853, 23] width 289 height 46
click at [849, 27] on font "Mappin" at bounding box center [846, 23] width 77 height 30
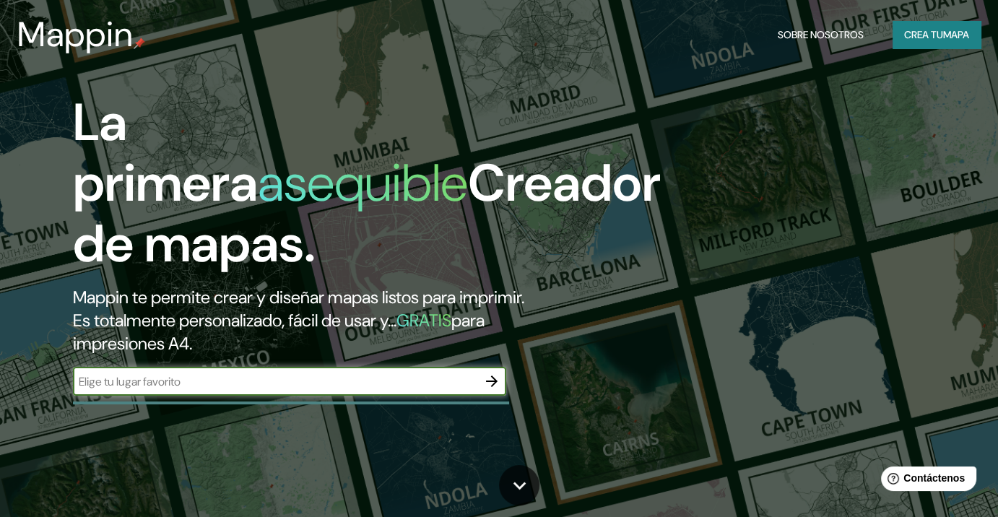
click at [238, 371] on div "​" at bounding box center [289, 381] width 433 height 29
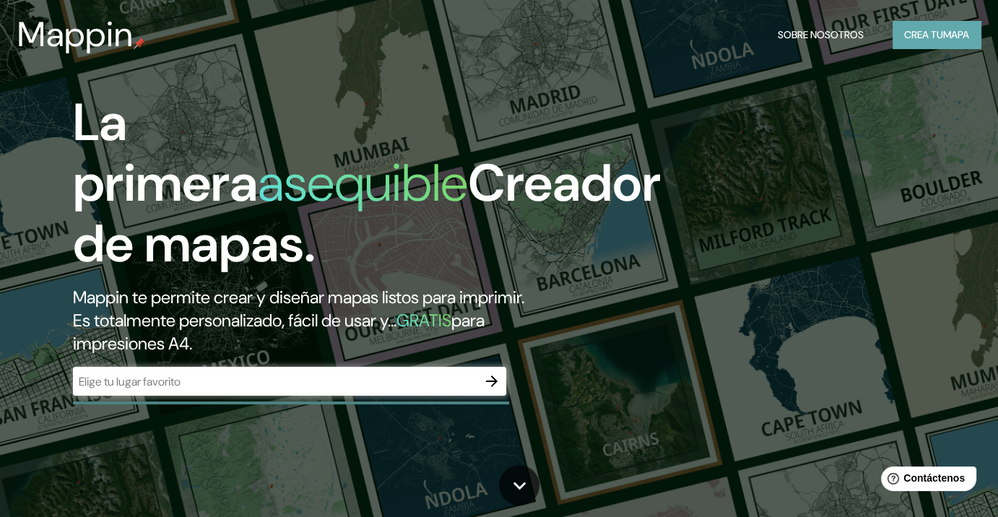
click at [930, 29] on font "Crea tu" at bounding box center [923, 34] width 39 height 13
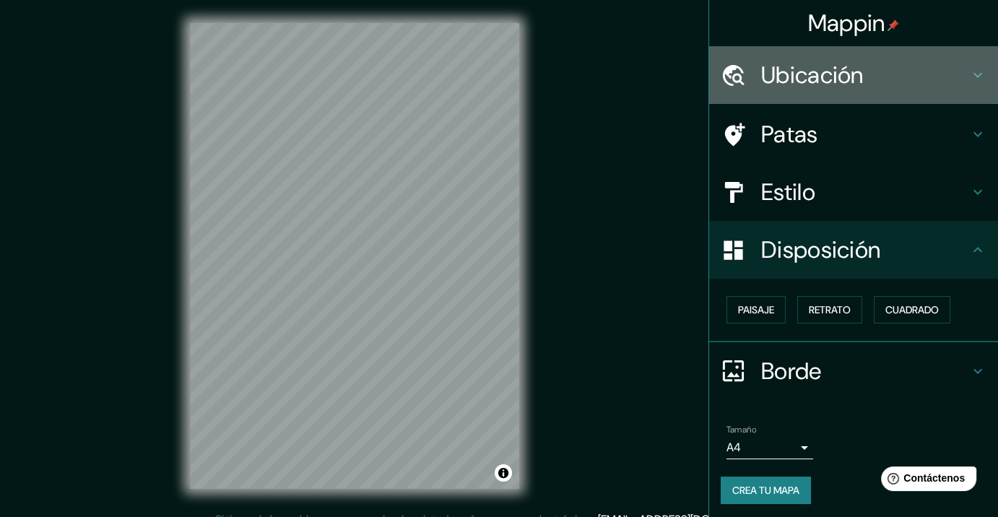
click at [795, 80] on font "Ubicación" at bounding box center [812, 75] width 103 height 30
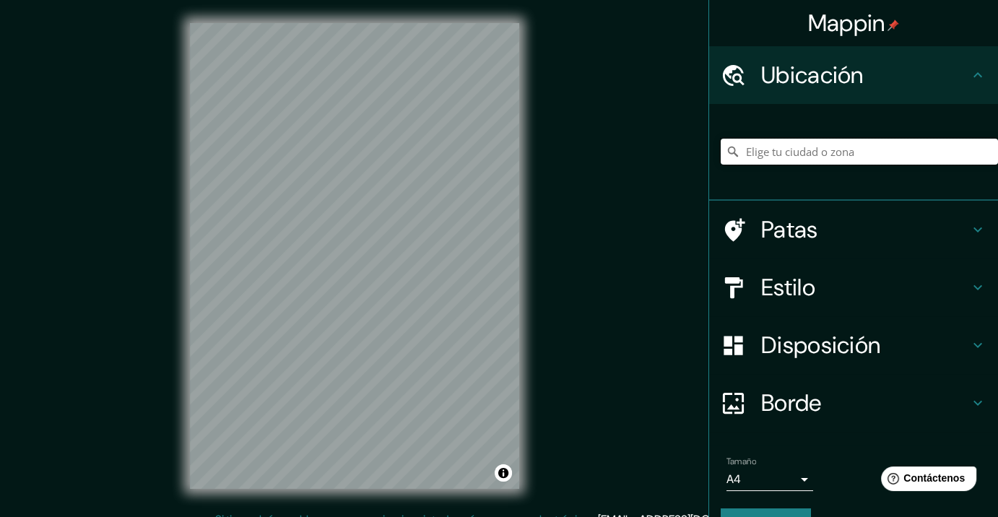
click at [799, 150] on input "Elige tu ciudad o zona" at bounding box center [859, 152] width 277 height 26
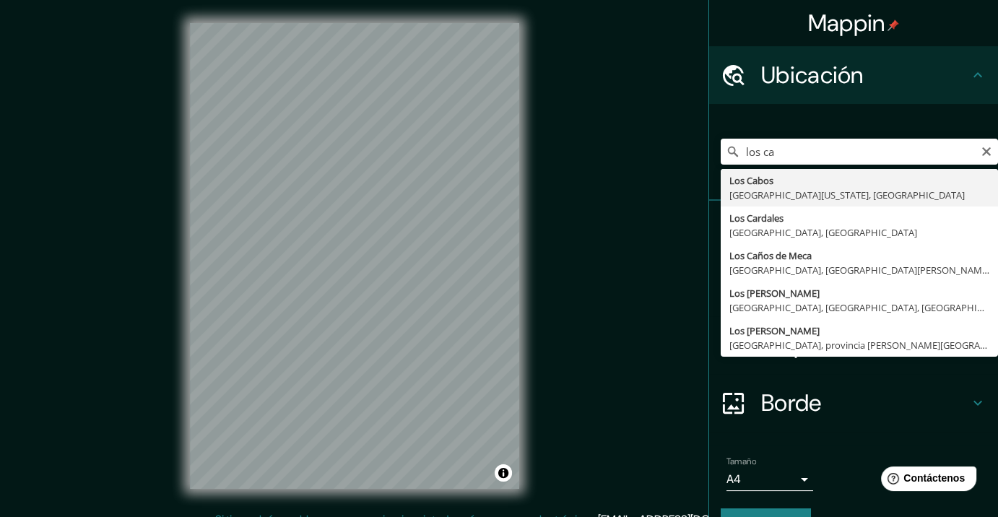
type input "[GEOGRAPHIC_DATA], [GEOGRAPHIC_DATA][US_STATE], [GEOGRAPHIC_DATA]"
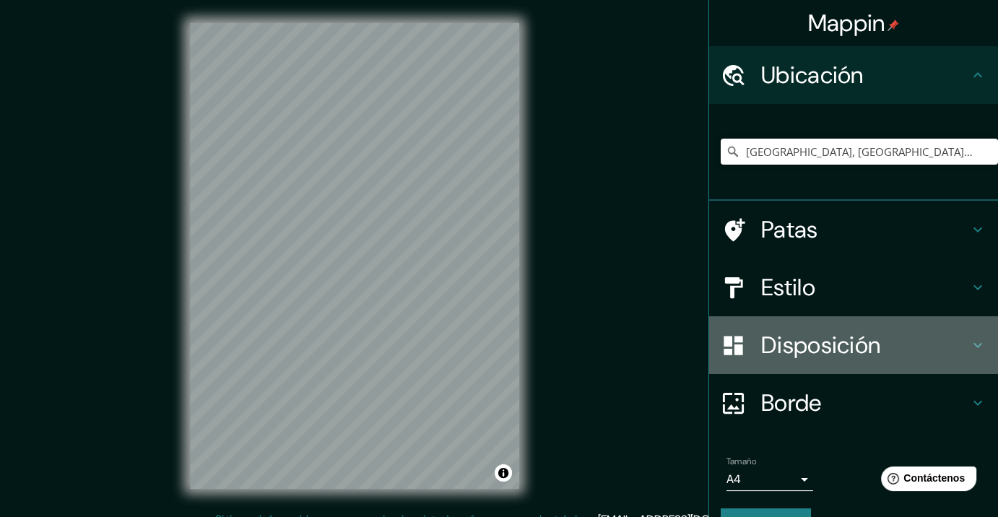
click at [798, 355] on font "Disposición" at bounding box center [820, 345] width 119 height 30
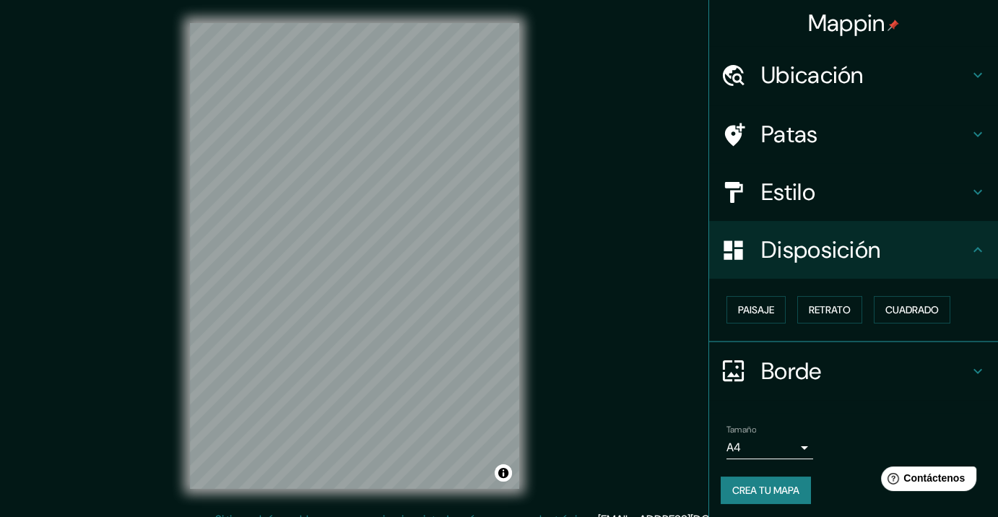
click at [788, 360] on font "Borde" at bounding box center [791, 371] width 61 height 30
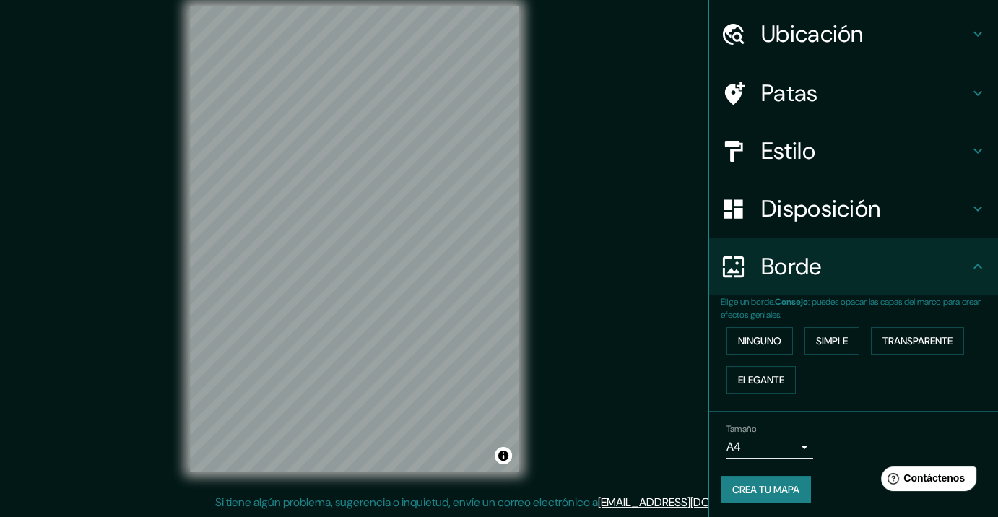
scroll to position [17, 0]
click at [883, 335] on font "Transparente" at bounding box center [918, 340] width 70 height 13
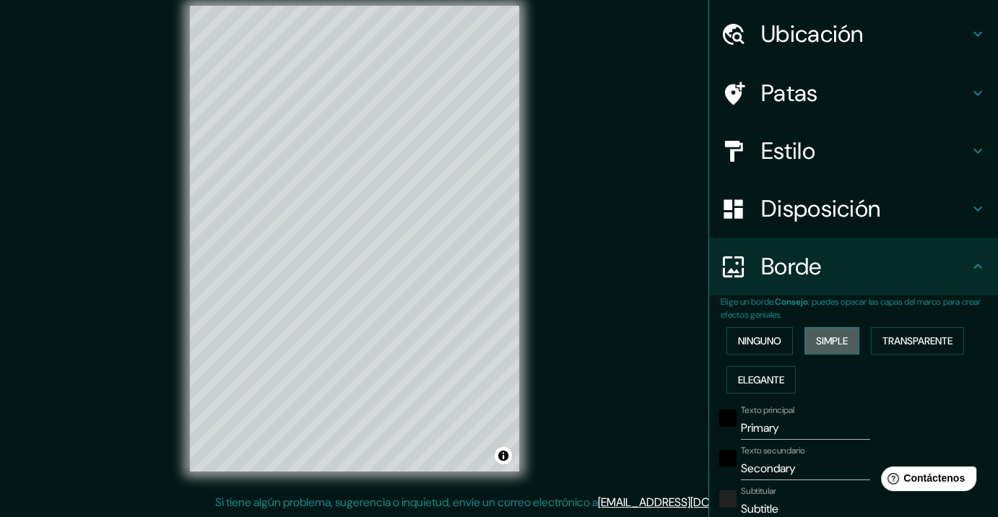
click at [824, 344] on font "Simple" at bounding box center [832, 340] width 32 height 13
click at [753, 349] on font "Ninguno" at bounding box center [759, 341] width 43 height 19
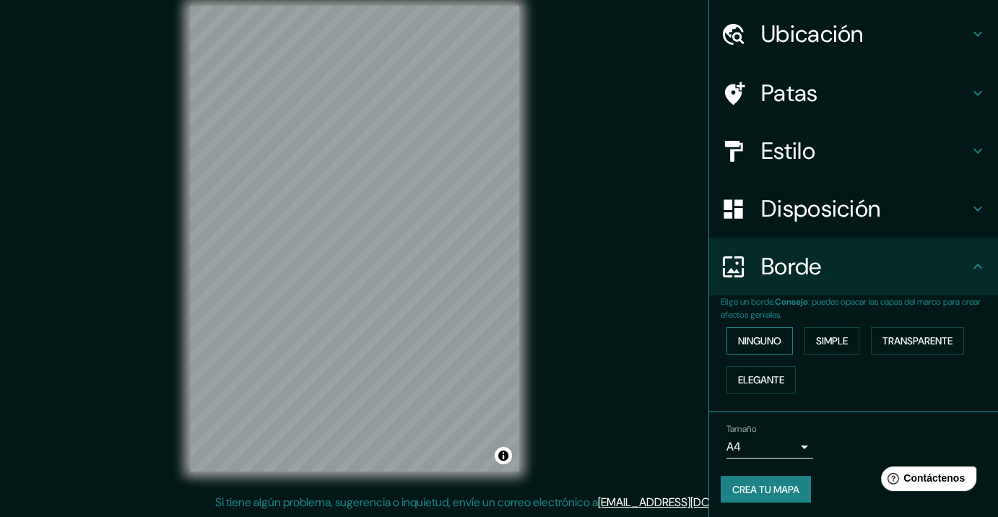
click at [755, 342] on font "Ninguno" at bounding box center [759, 340] width 43 height 13
click at [764, 389] on button "Elegante" at bounding box center [761, 379] width 69 height 27
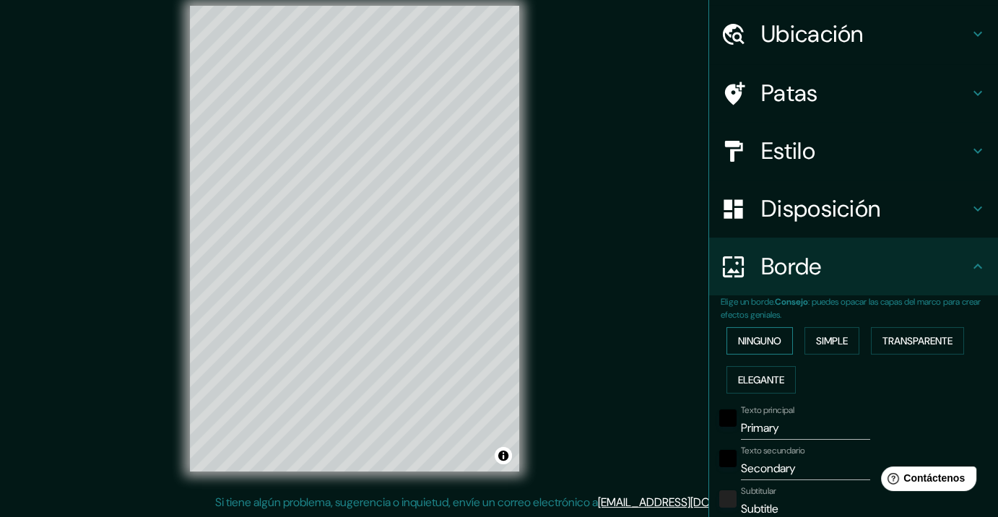
click at [753, 345] on font "Ninguno" at bounding box center [759, 340] width 43 height 13
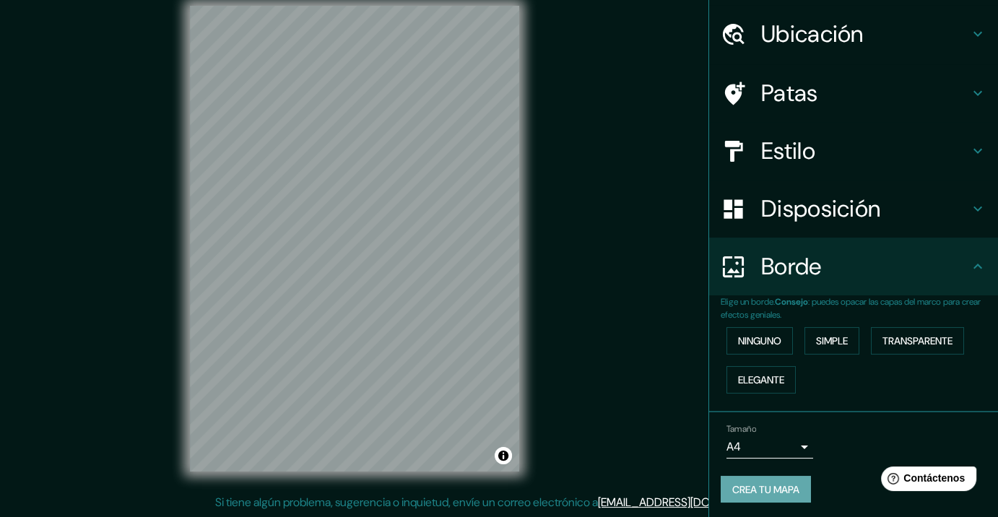
click at [766, 472] on font "Crea tu mapa" at bounding box center [766, 489] width 67 height 13
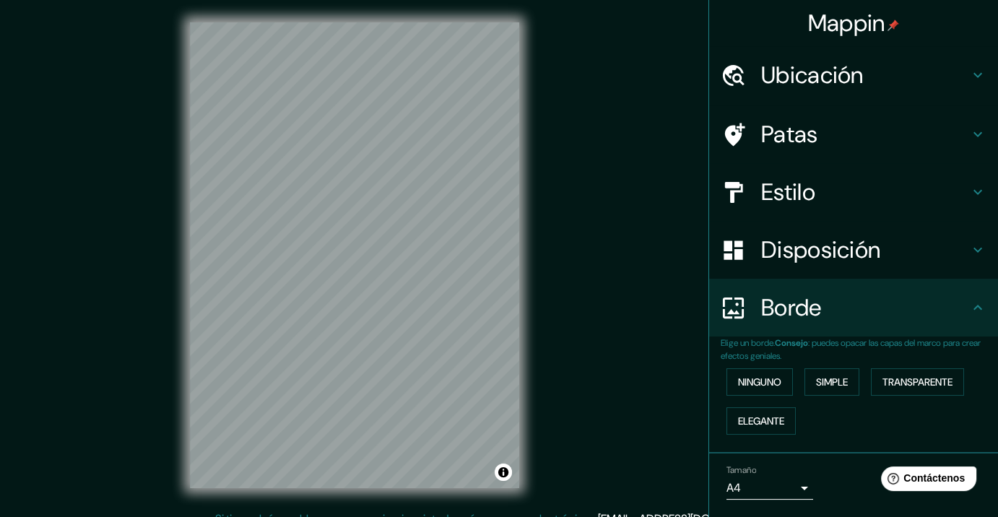
scroll to position [0, 0]
click at [888, 20] on img at bounding box center [894, 26] width 12 height 12
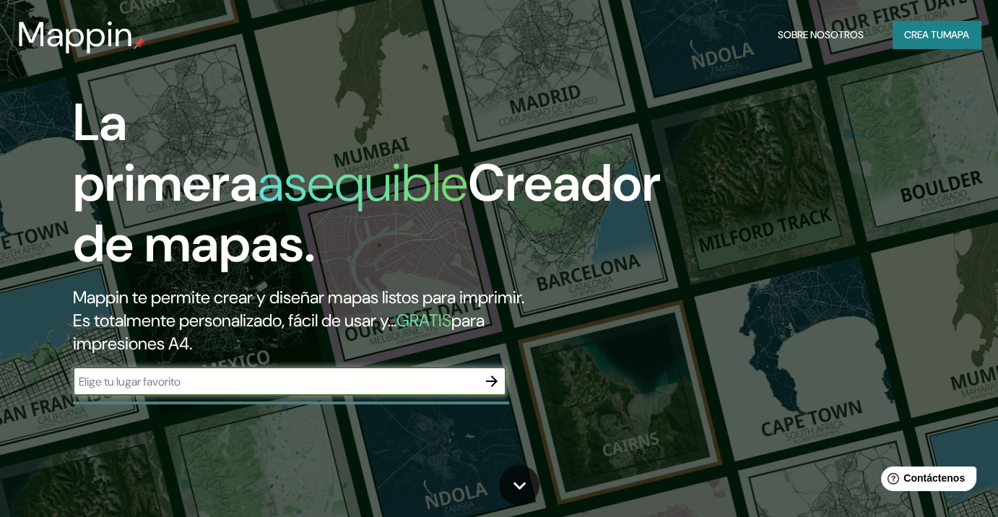
click at [916, 33] on font "Crea tu" at bounding box center [923, 34] width 39 height 13
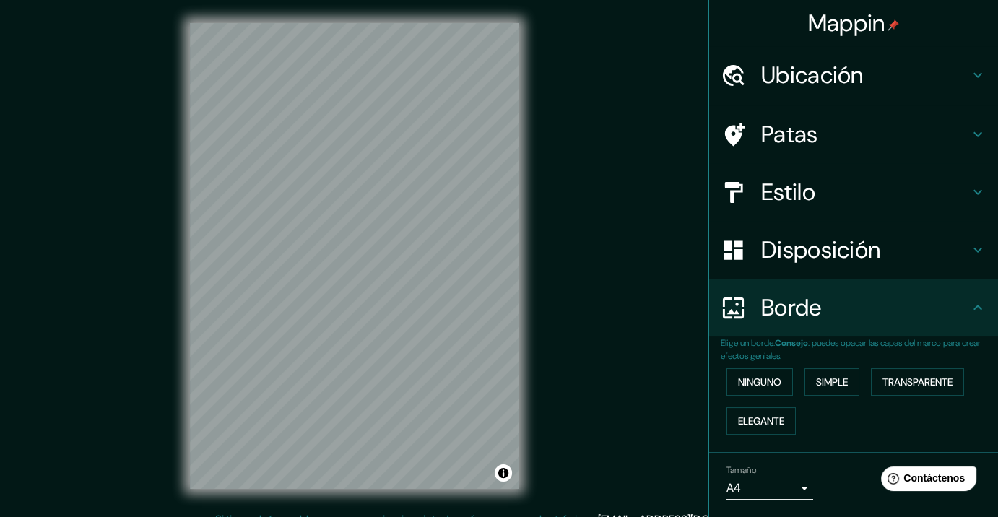
click at [797, 77] on font "Ubicación" at bounding box center [812, 75] width 103 height 30
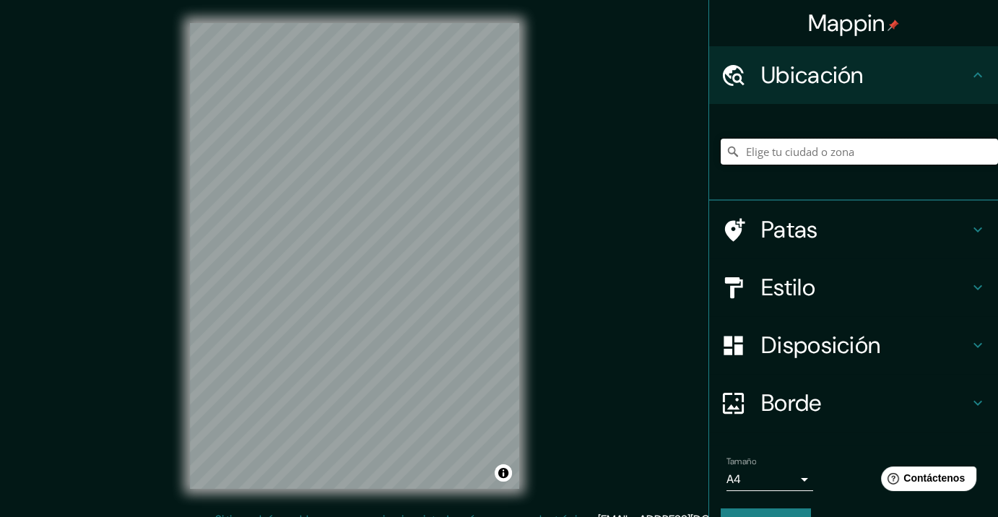
click at [793, 149] on input "Elige tu ciudad o zona" at bounding box center [859, 152] width 277 height 26
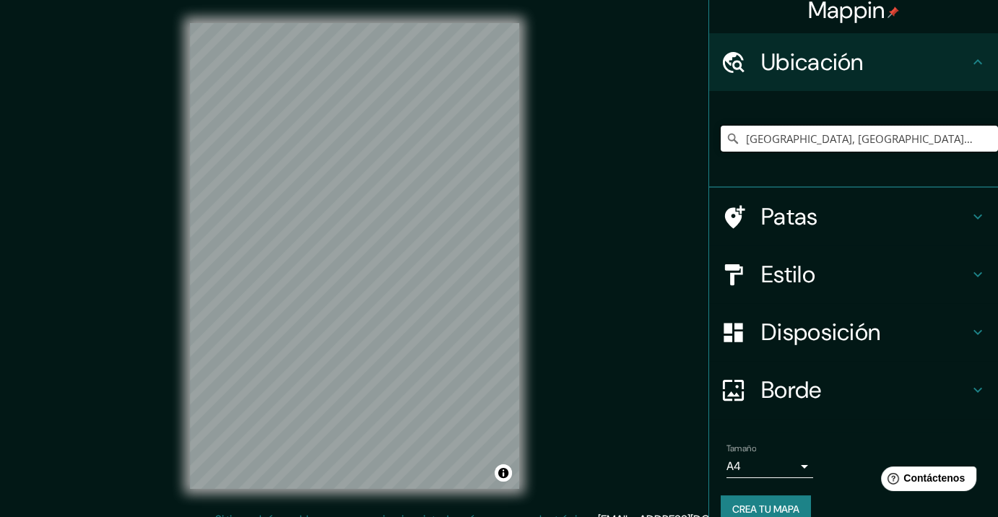
scroll to position [35, 0]
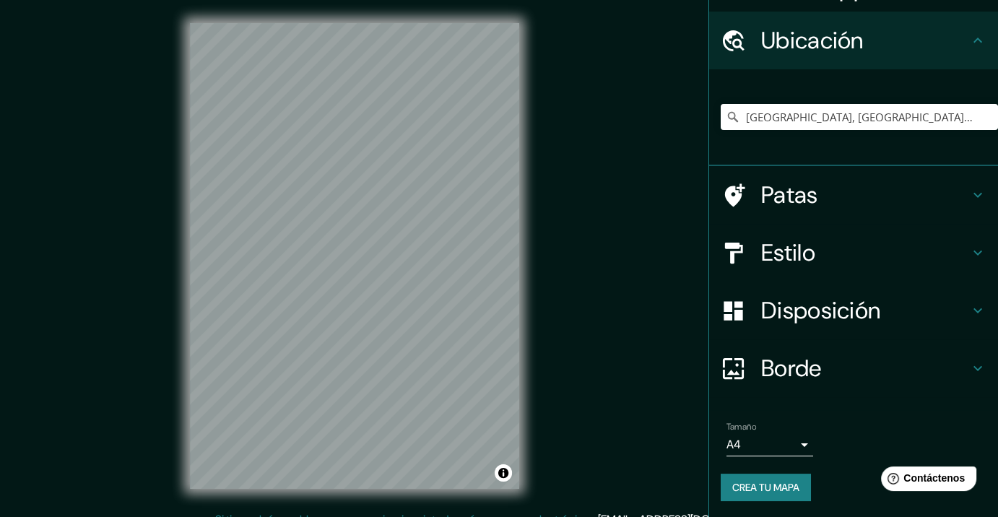
click at [761, 472] on font "Crea tu mapa" at bounding box center [766, 487] width 67 height 13
click at [782, 293] on div "Disposición" at bounding box center [853, 311] width 289 height 58
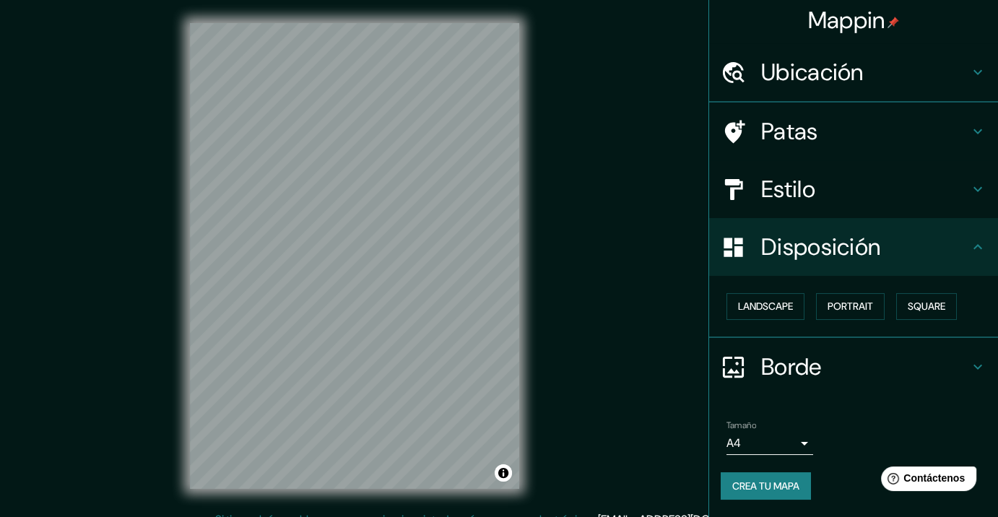
scroll to position [1, 0]
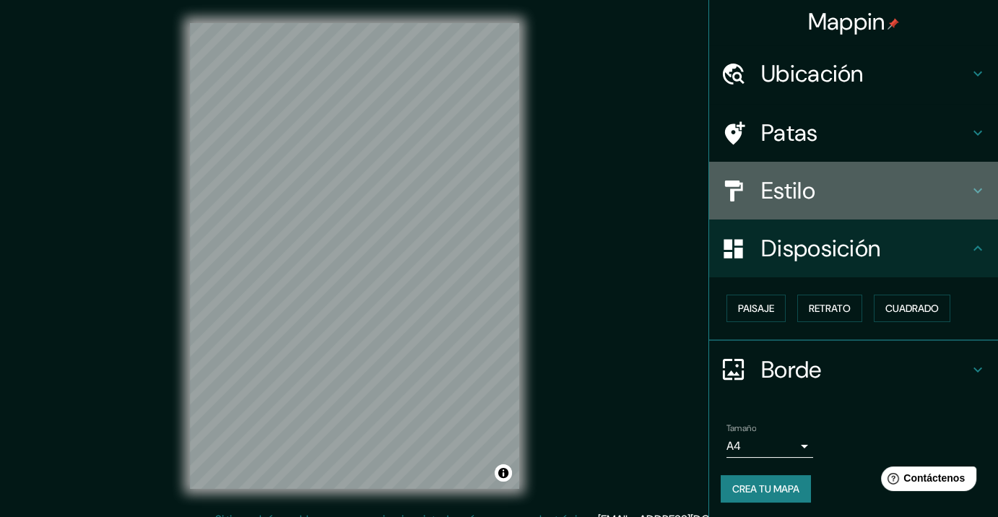
click at [785, 176] on font "Estilo" at bounding box center [788, 191] width 54 height 30
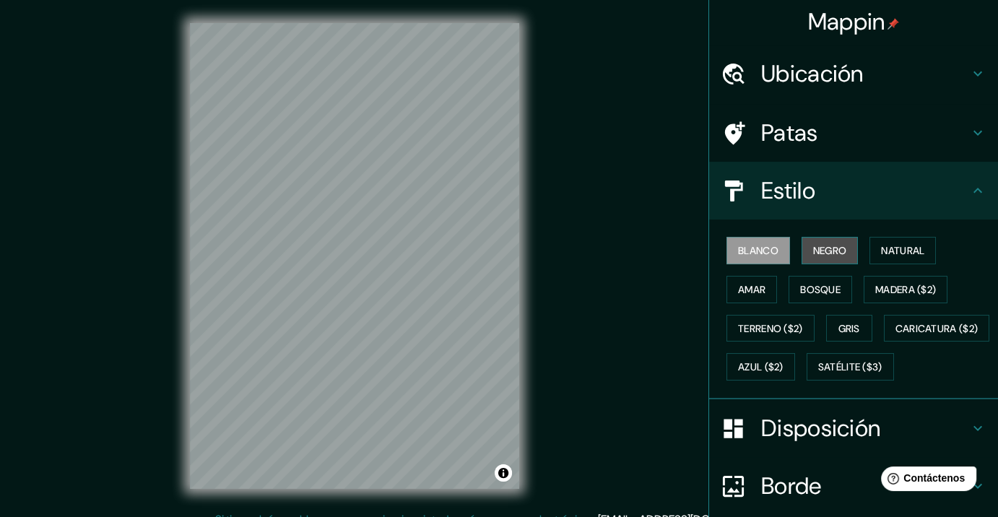
click at [826, 255] on font "Negro" at bounding box center [830, 250] width 34 height 13
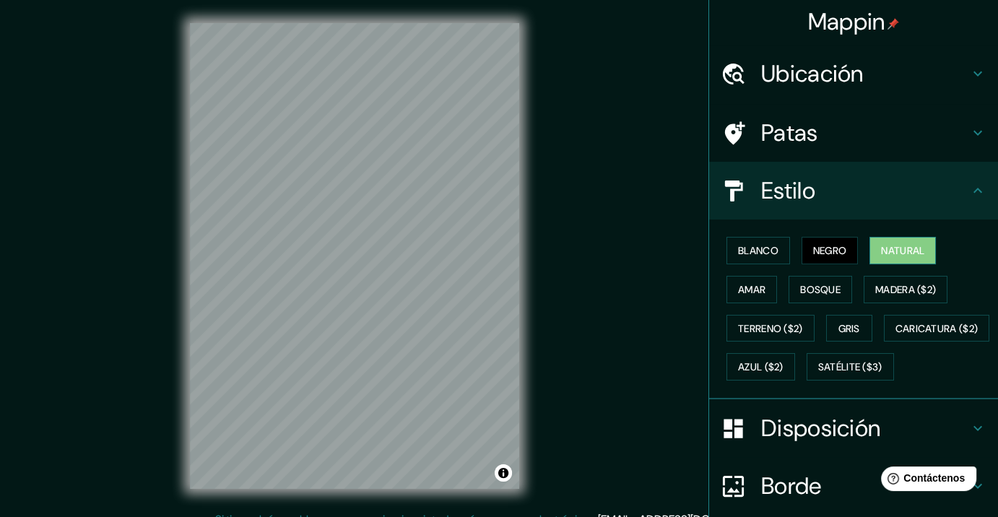
click at [904, 248] on font "Natural" at bounding box center [902, 250] width 43 height 13
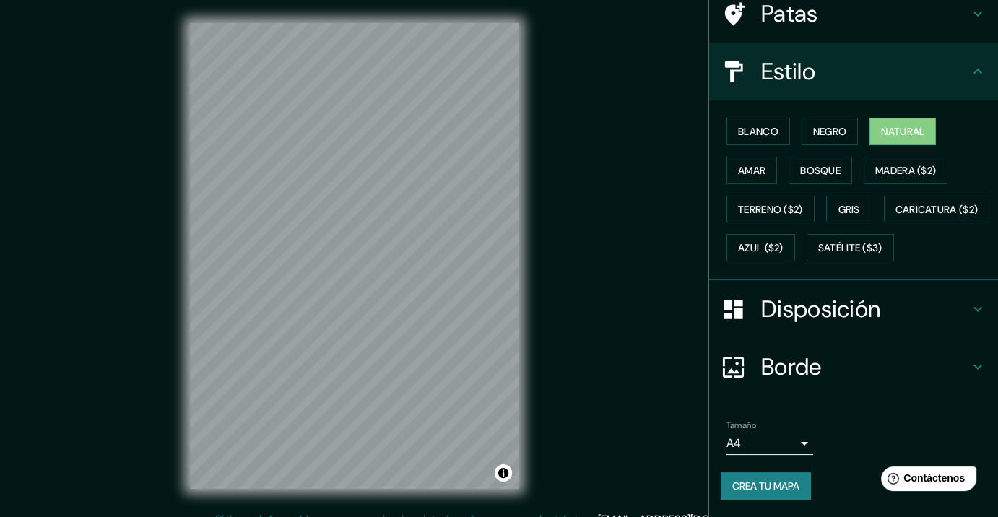
click at [770, 355] on font "Borde" at bounding box center [791, 367] width 61 height 30
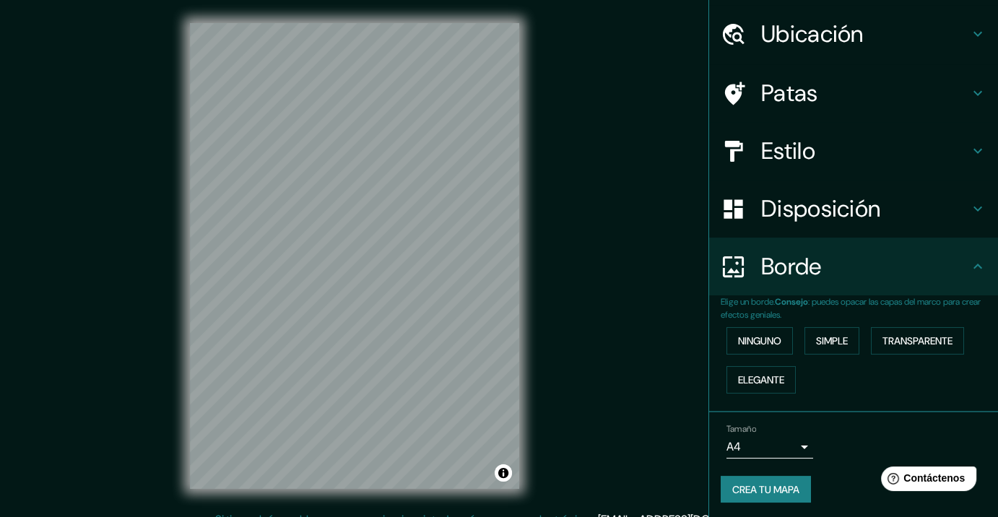
click at [795, 221] on font "Disposición" at bounding box center [820, 209] width 119 height 30
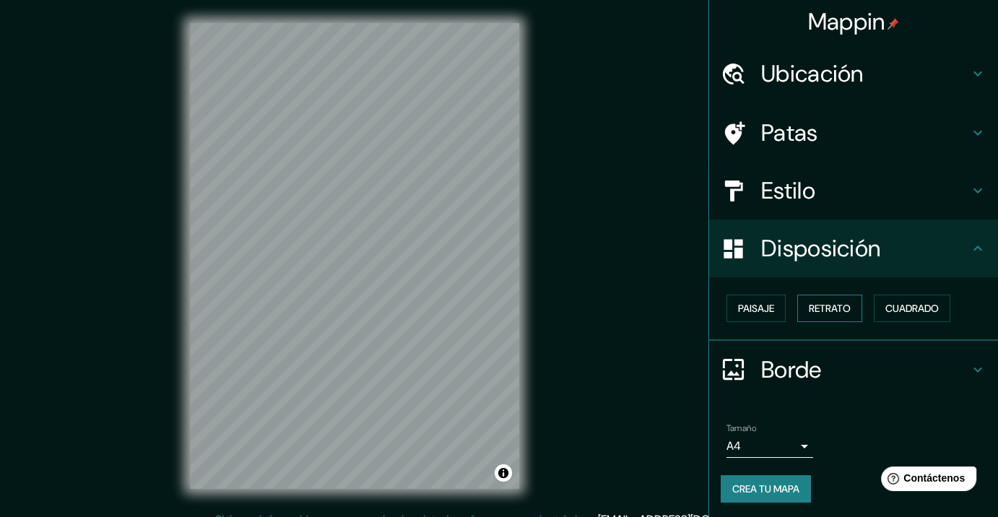
click at [826, 308] on font "Retrato" at bounding box center [830, 308] width 42 height 13
click at [754, 306] on font "Paisaje" at bounding box center [756, 308] width 36 height 13
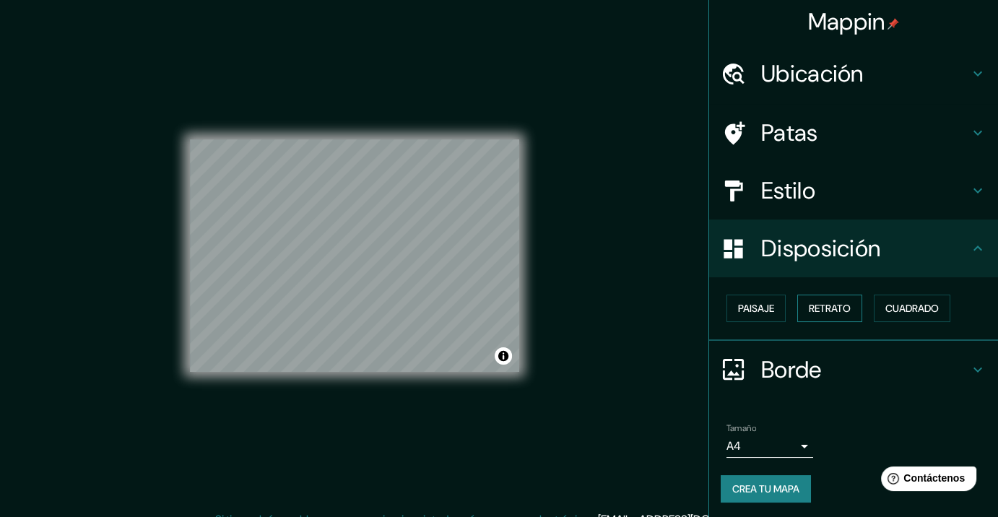
click at [815, 307] on font "Retrato" at bounding box center [830, 308] width 42 height 13
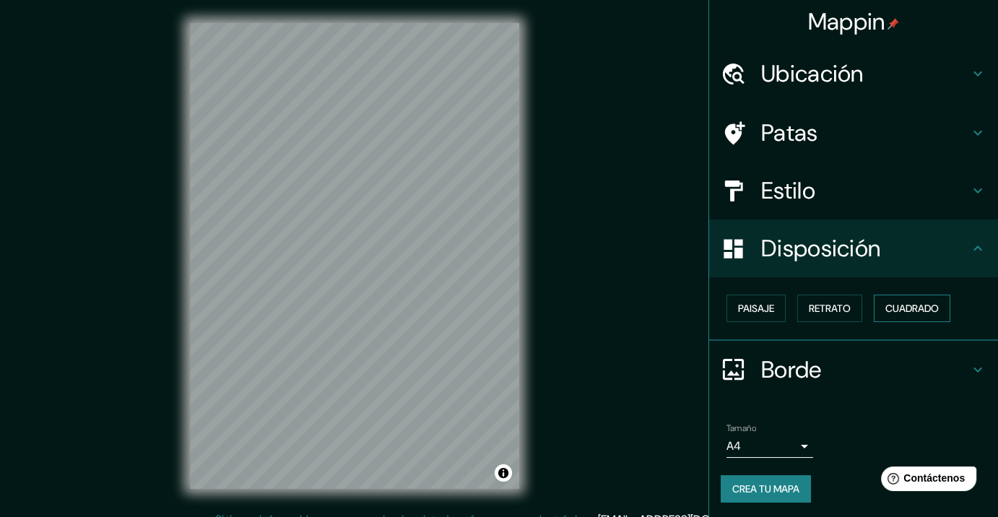
click at [903, 309] on font "Cuadrado" at bounding box center [912, 308] width 53 height 13
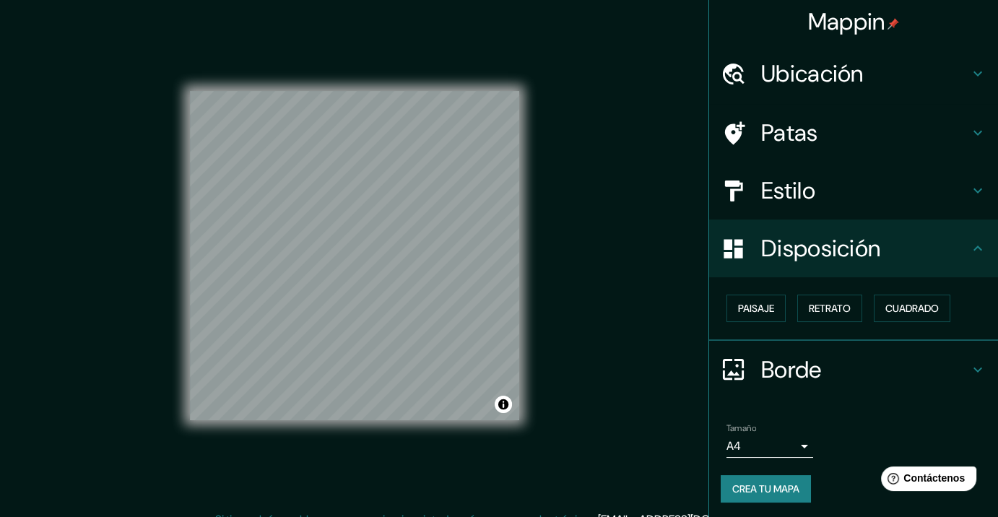
click at [680, 303] on div "Mappin Ubicación [GEOGRAPHIC_DATA], [GEOGRAPHIC_DATA][US_STATE], [GEOGRAPHIC_DA…" at bounding box center [499, 267] width 998 height 535
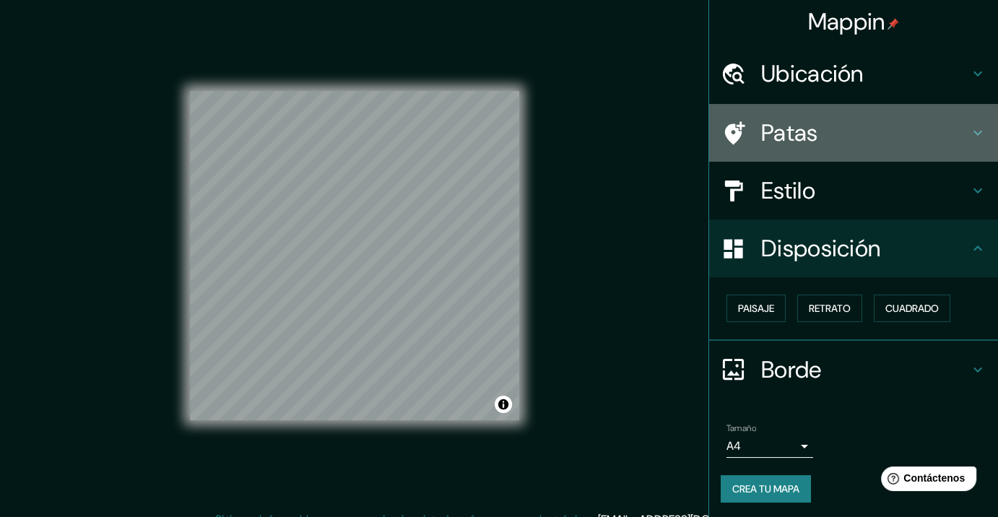
click at [798, 130] on font "Patas" at bounding box center [789, 133] width 57 height 30
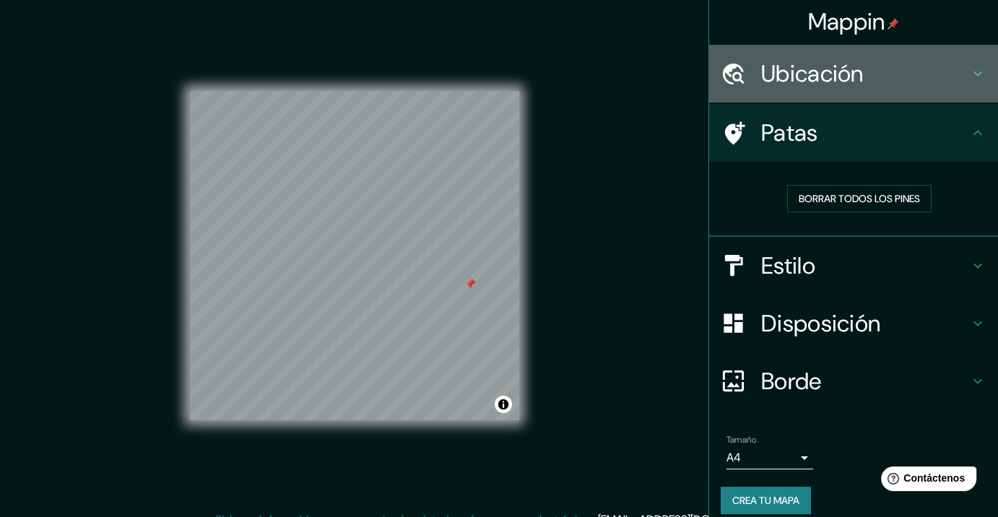
click at [782, 79] on font "Ubicación" at bounding box center [812, 74] width 103 height 30
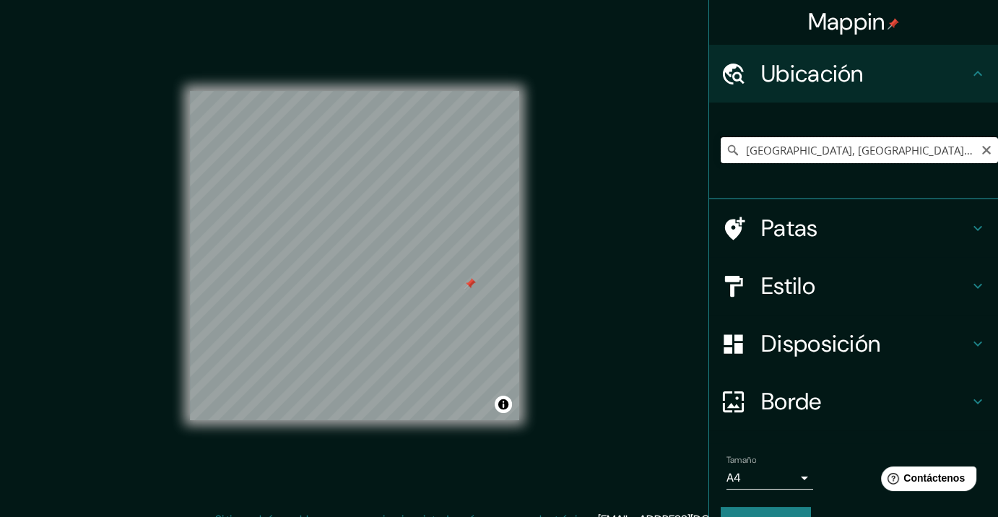
click at [799, 152] on input "[GEOGRAPHIC_DATA], [GEOGRAPHIC_DATA][US_STATE], [GEOGRAPHIC_DATA]" at bounding box center [859, 150] width 277 height 26
click at [916, 156] on input "[GEOGRAPHIC_DATA], [GEOGRAPHIC_DATA][US_STATE], [GEOGRAPHIC_DATA]" at bounding box center [859, 150] width 277 height 26
drag, startPoint x: 920, startPoint y: 155, endPoint x: 903, endPoint y: 155, distance: 17.4
click at [903, 155] on input "[GEOGRAPHIC_DATA], [GEOGRAPHIC_DATA][US_STATE], [GEOGRAPHIC_DATA]" at bounding box center [859, 150] width 277 height 26
click at [778, 171] on div "[GEOGRAPHIC_DATA], [GEOGRAPHIC_DATA][US_STATE], [GEOGRAPHIC_DATA]" at bounding box center [859, 150] width 277 height 72
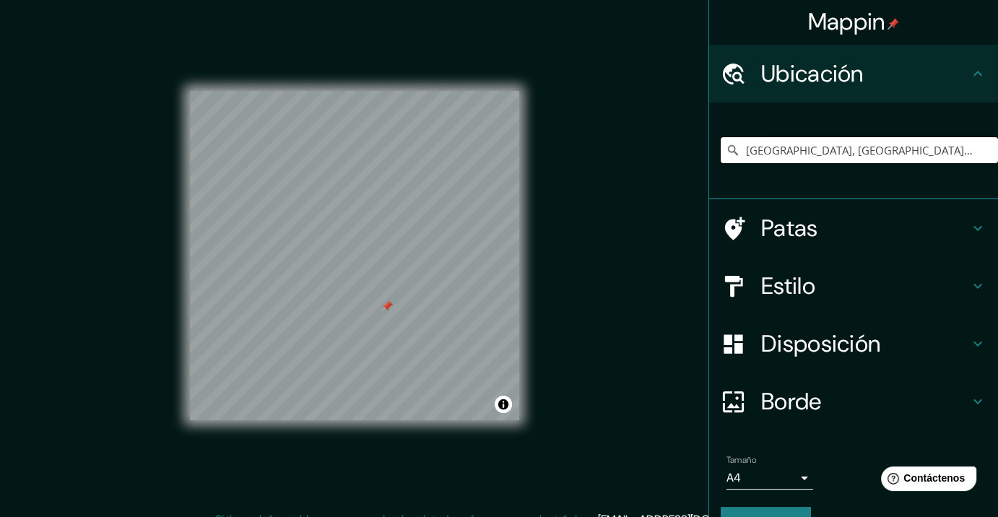
click at [813, 156] on input "[GEOGRAPHIC_DATA], [GEOGRAPHIC_DATA][US_STATE], [GEOGRAPHIC_DATA]" at bounding box center [859, 150] width 277 height 26
click at [894, 155] on input "[GEOGRAPHIC_DATA], [GEOGRAPHIC_DATA][US_STATE], [GEOGRAPHIC_DATA]" at bounding box center [859, 150] width 277 height 26
click at [920, 155] on input "[GEOGRAPHIC_DATA], [GEOGRAPHIC_DATA][US_STATE], [GEOGRAPHIC_DATA]" at bounding box center [859, 150] width 277 height 26
click at [942, 156] on input "[GEOGRAPHIC_DATA], [GEOGRAPHIC_DATA][US_STATE], [GEOGRAPHIC_DATA]" at bounding box center [859, 150] width 277 height 26
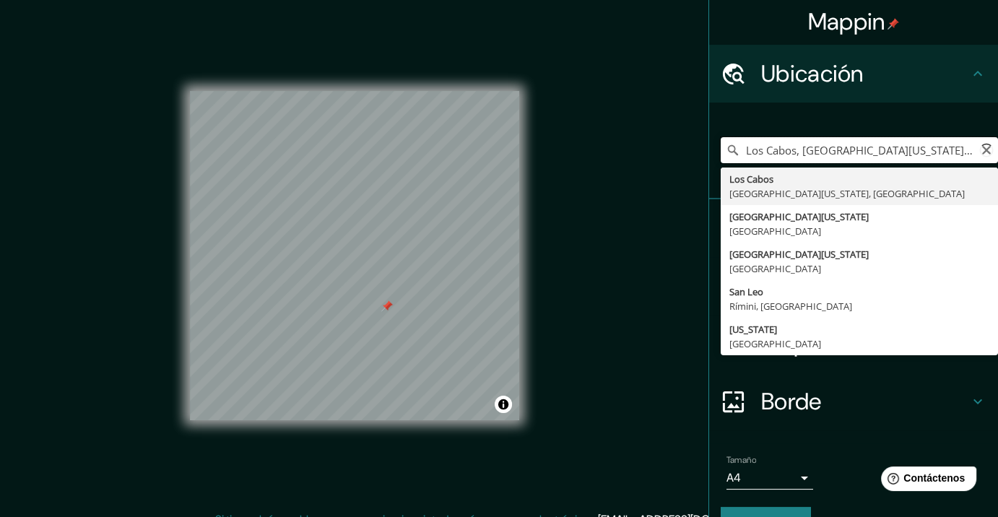
type input "[GEOGRAPHIC_DATA], [GEOGRAPHIC_DATA][US_STATE], [GEOGRAPHIC_DATA]"
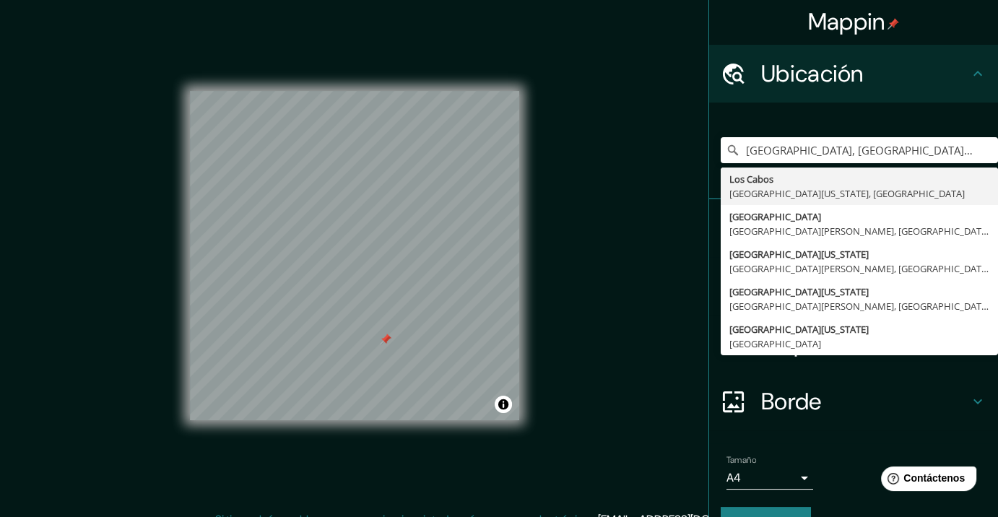
click at [813, 418] on div "Borde" at bounding box center [853, 402] width 289 height 58
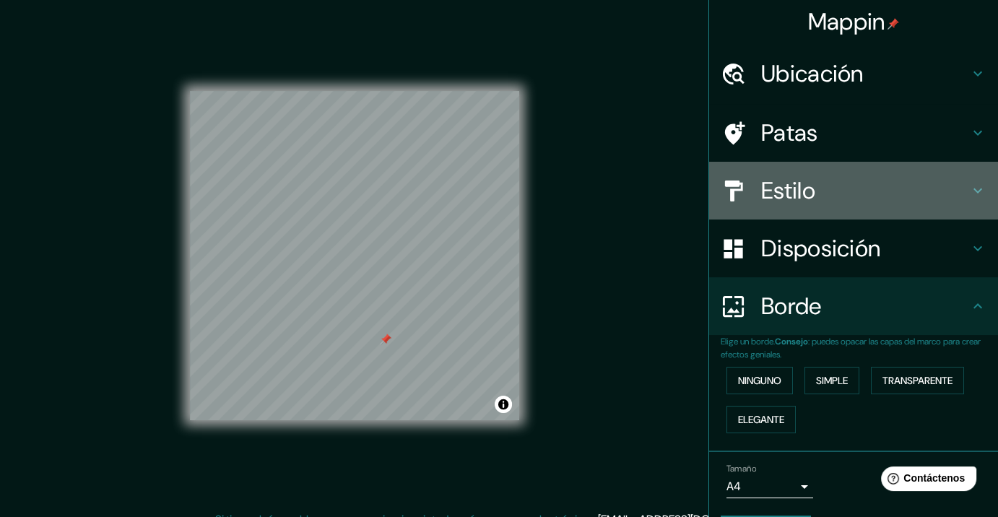
click at [784, 199] on font "Estilo" at bounding box center [788, 191] width 54 height 30
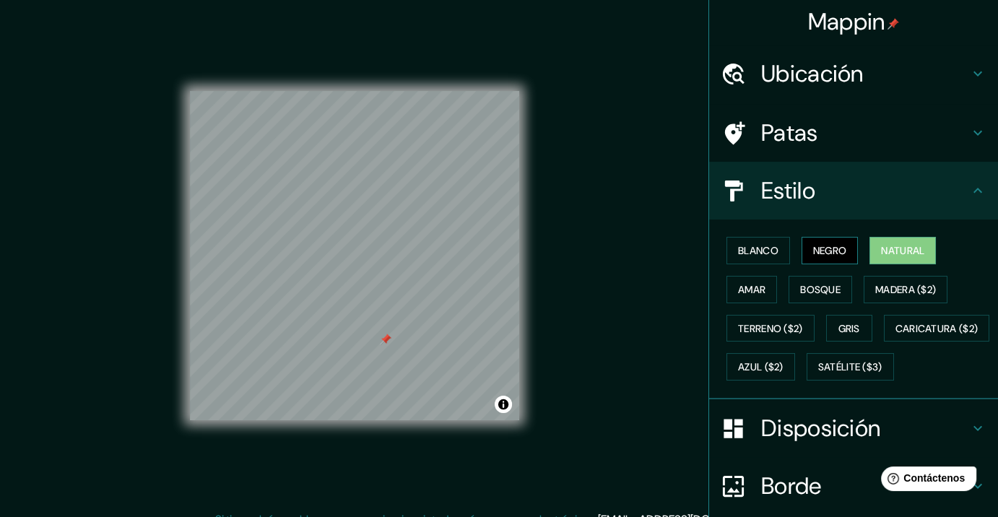
click at [834, 247] on font "Negro" at bounding box center [830, 250] width 34 height 13
click at [761, 252] on font "Blanco" at bounding box center [758, 250] width 40 height 13
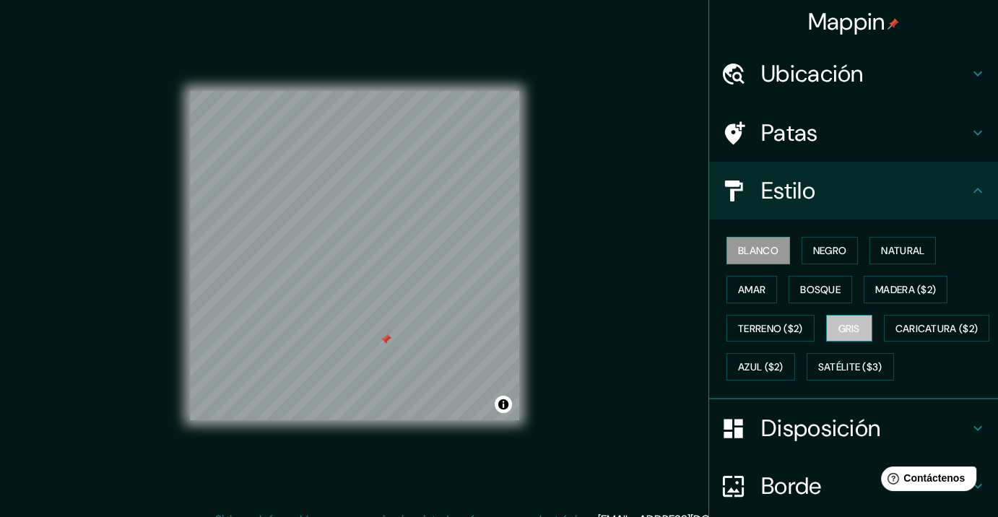
click at [839, 324] on font "Gris" at bounding box center [850, 328] width 22 height 13
click at [760, 259] on button "Blanco" at bounding box center [759, 250] width 64 height 27
click at [826, 320] on button "Gris" at bounding box center [849, 328] width 46 height 27
